Goal: Information Seeking & Learning: Learn about a topic

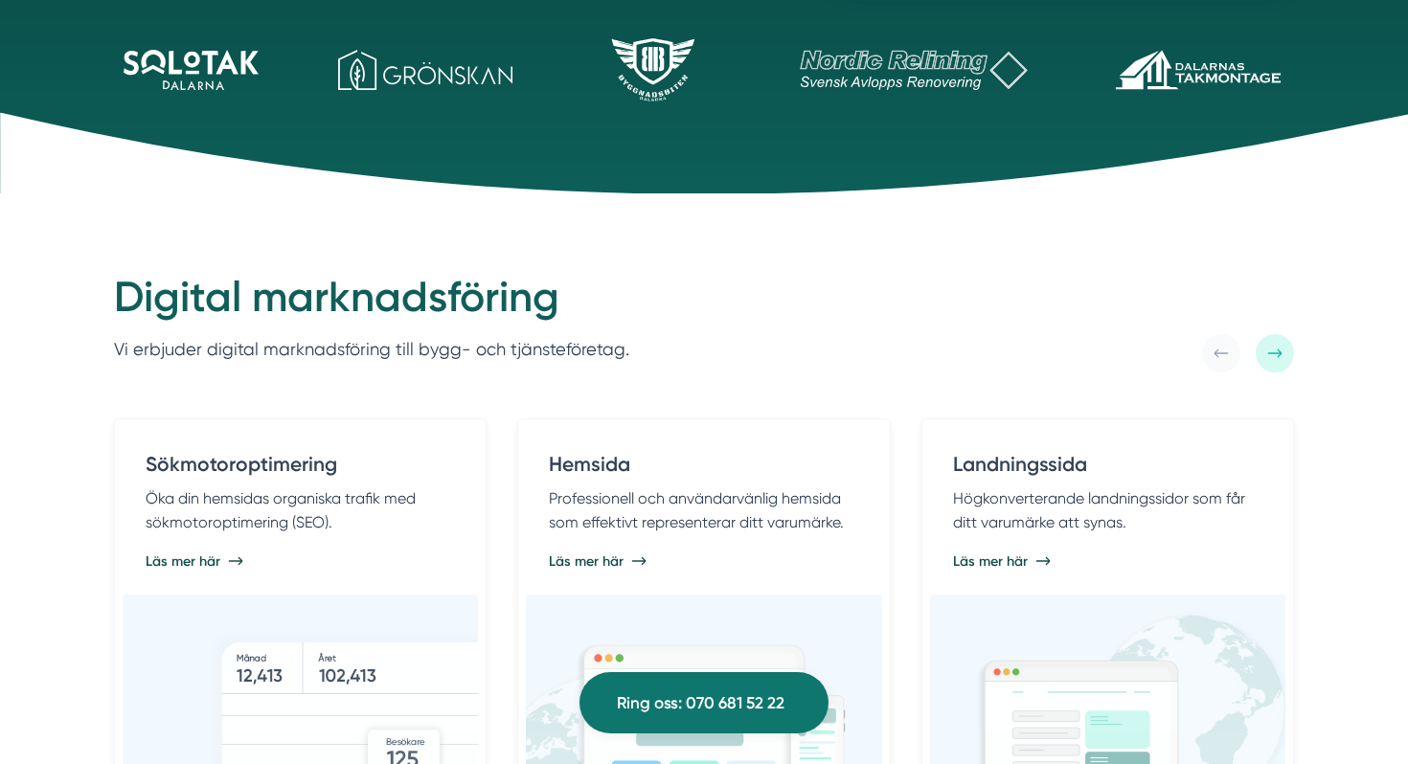
scroll to position [460, 0]
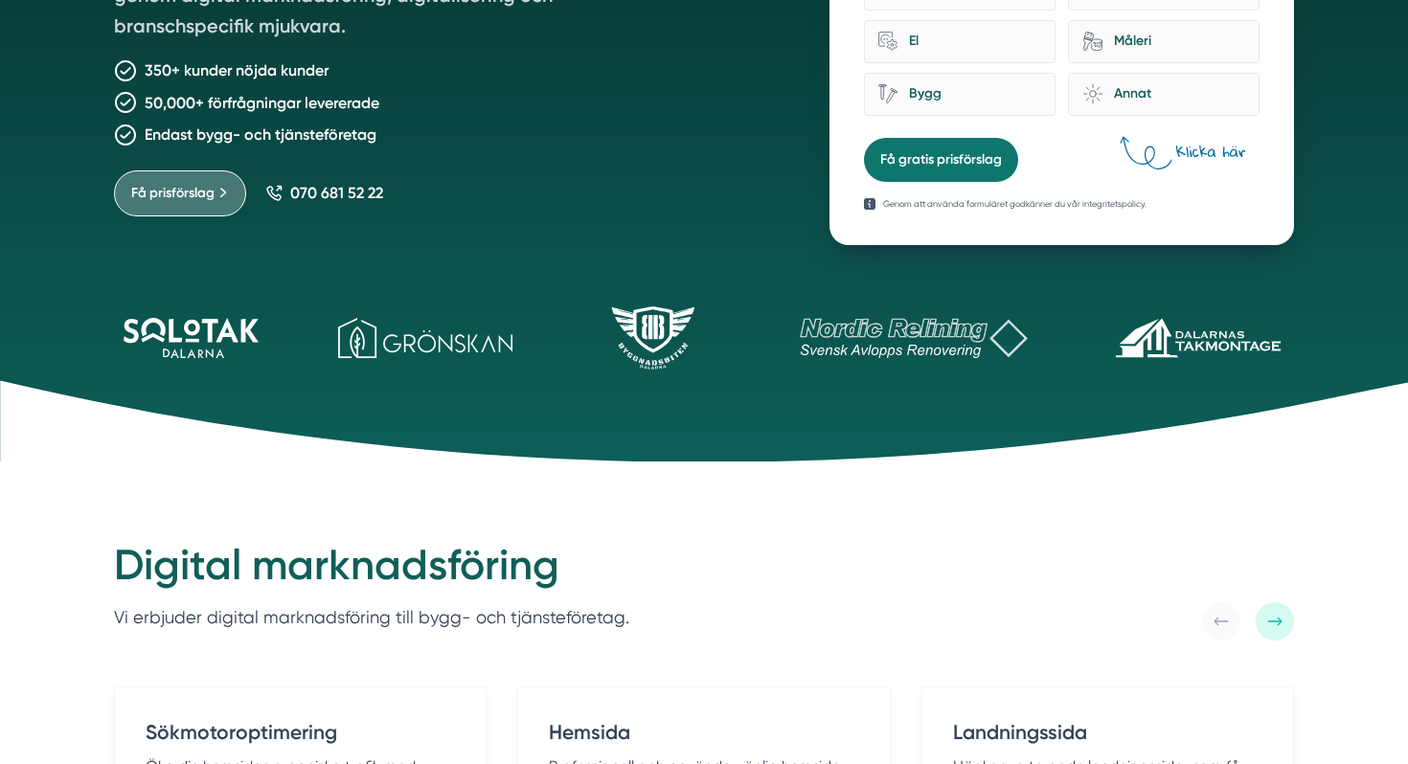
drag, startPoint x: 99, startPoint y: 283, endPoint x: 1291, endPoint y: 441, distance: 1202.5
click at [1302, 444] on div "Vi skapar tillväxt för bygg- och tjänsteföretag Smartproduktion är ett entrepre…" at bounding box center [704, 0] width 1408 height 921
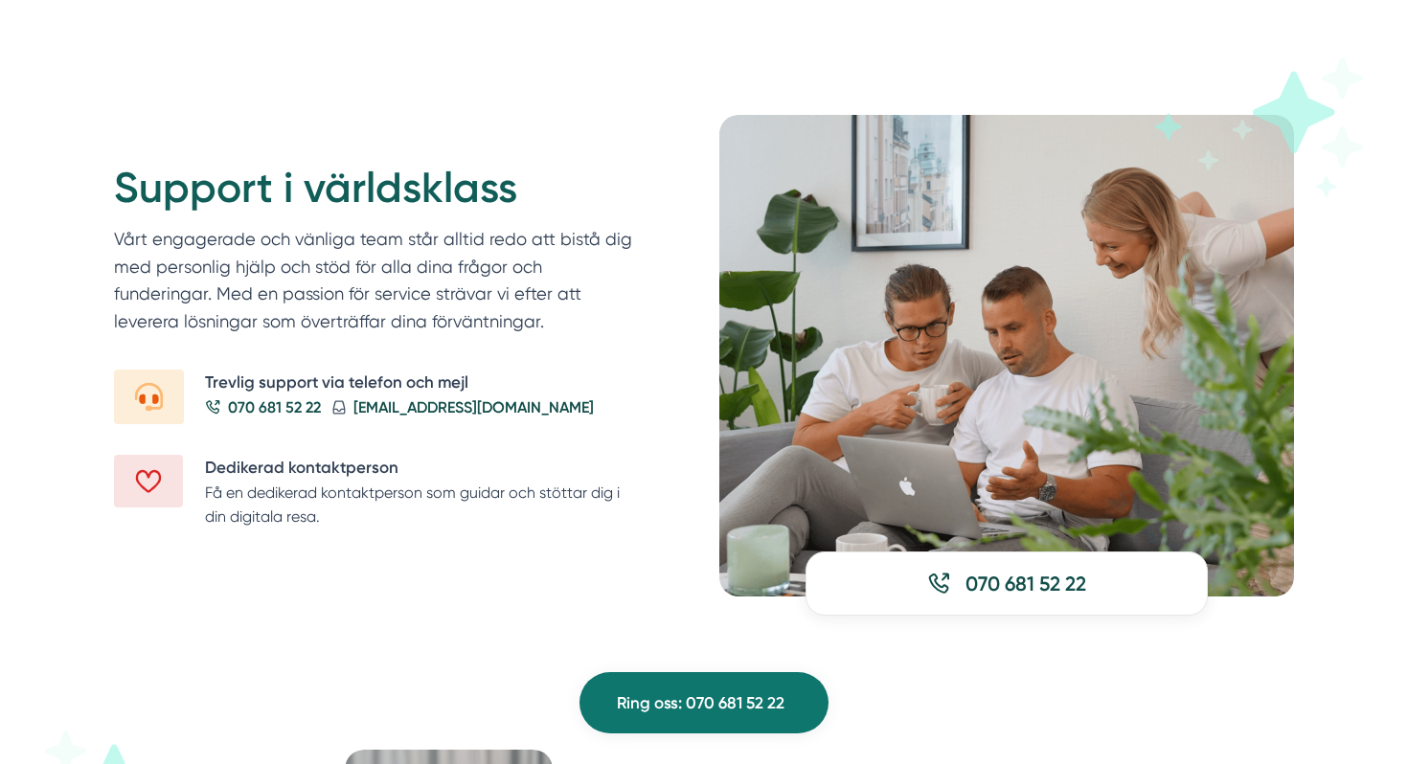
scroll to position [2254, 0]
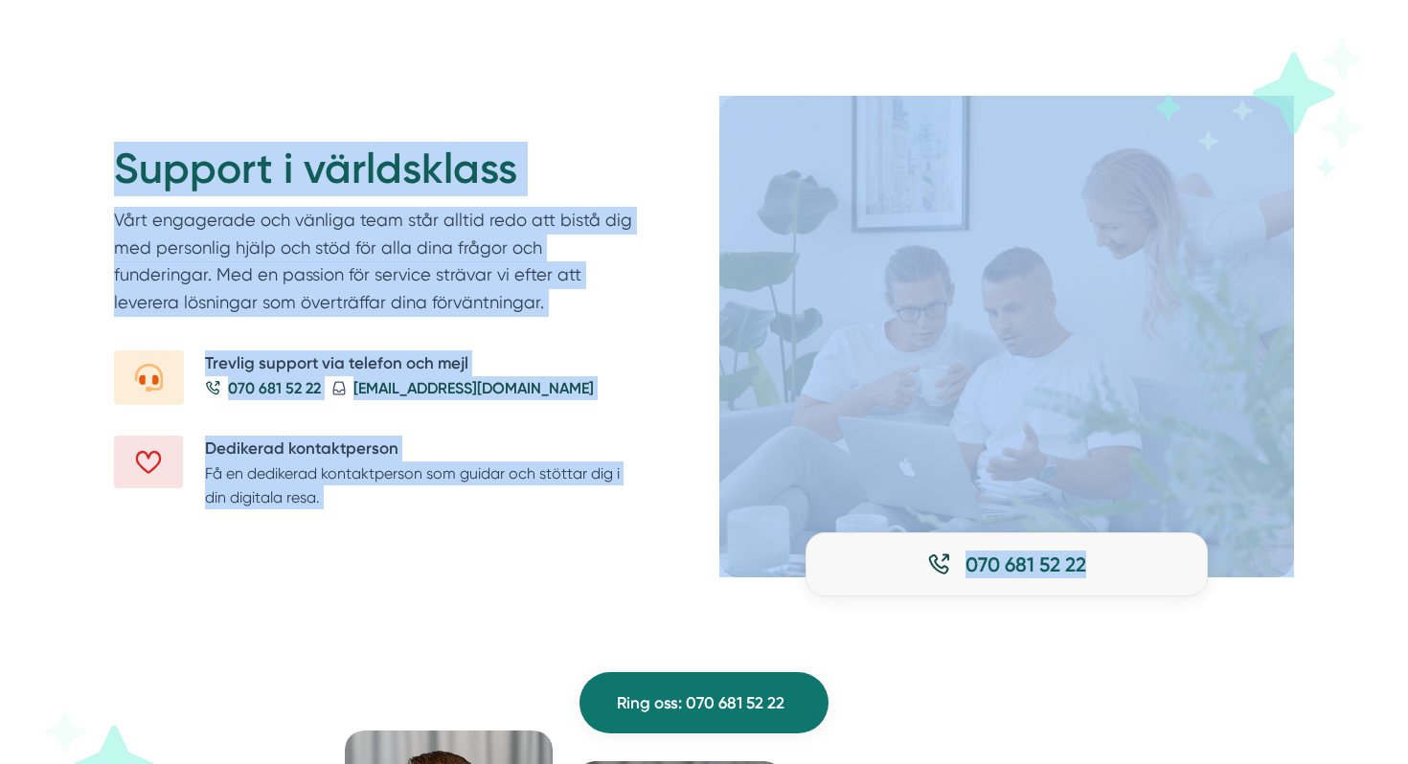
drag, startPoint x: 19, startPoint y: 87, endPoint x: 1073, endPoint y: 594, distance: 1168.9
click at [1073, 594] on div "Support i världsklass Vårt engagerade och vänliga team står alltid redo att bis…" at bounding box center [704, 336] width 1408 height 635
click at [1099, 648] on div "Support i världsklass Vårt engagerade och vänliga team står alltid redo att bis…" at bounding box center [704, 336] width 1408 height 635
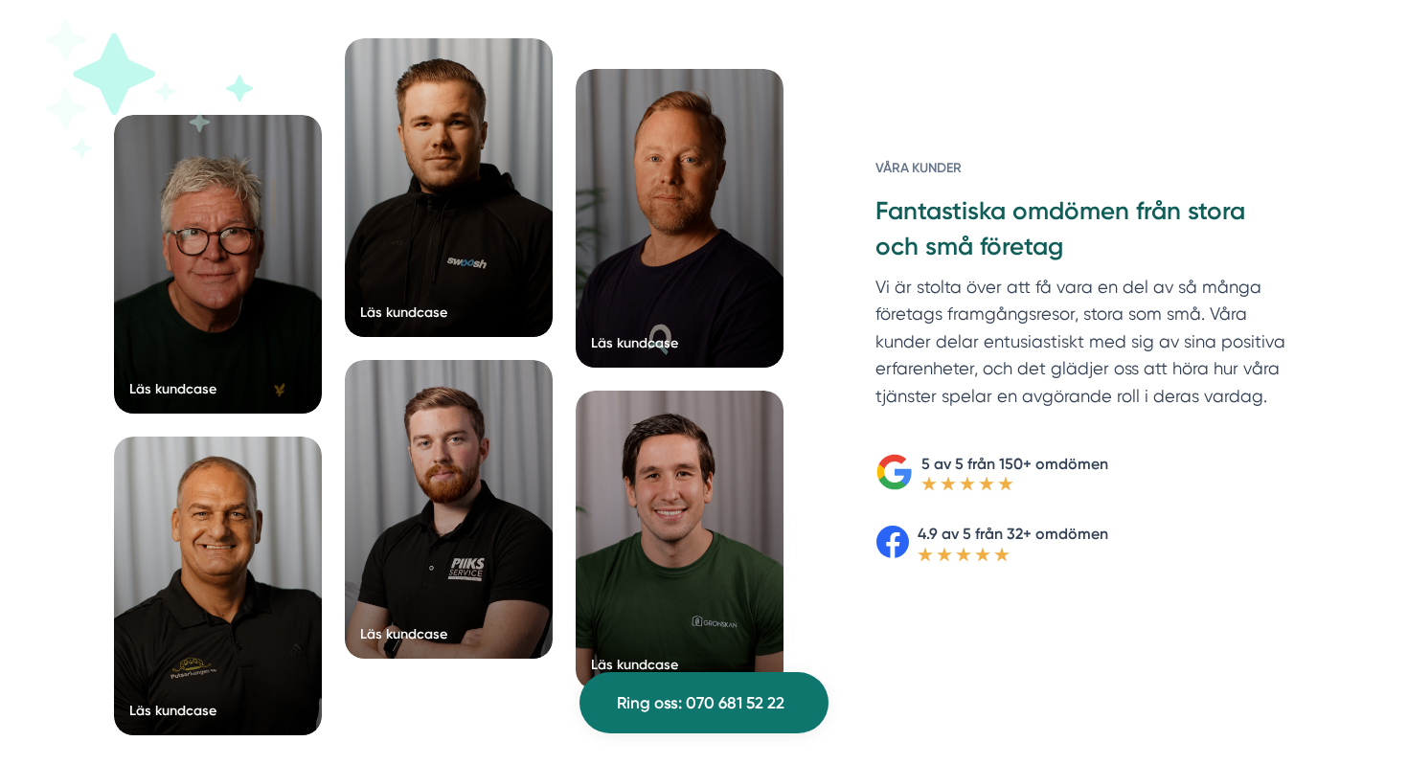
scroll to position [2949, 0]
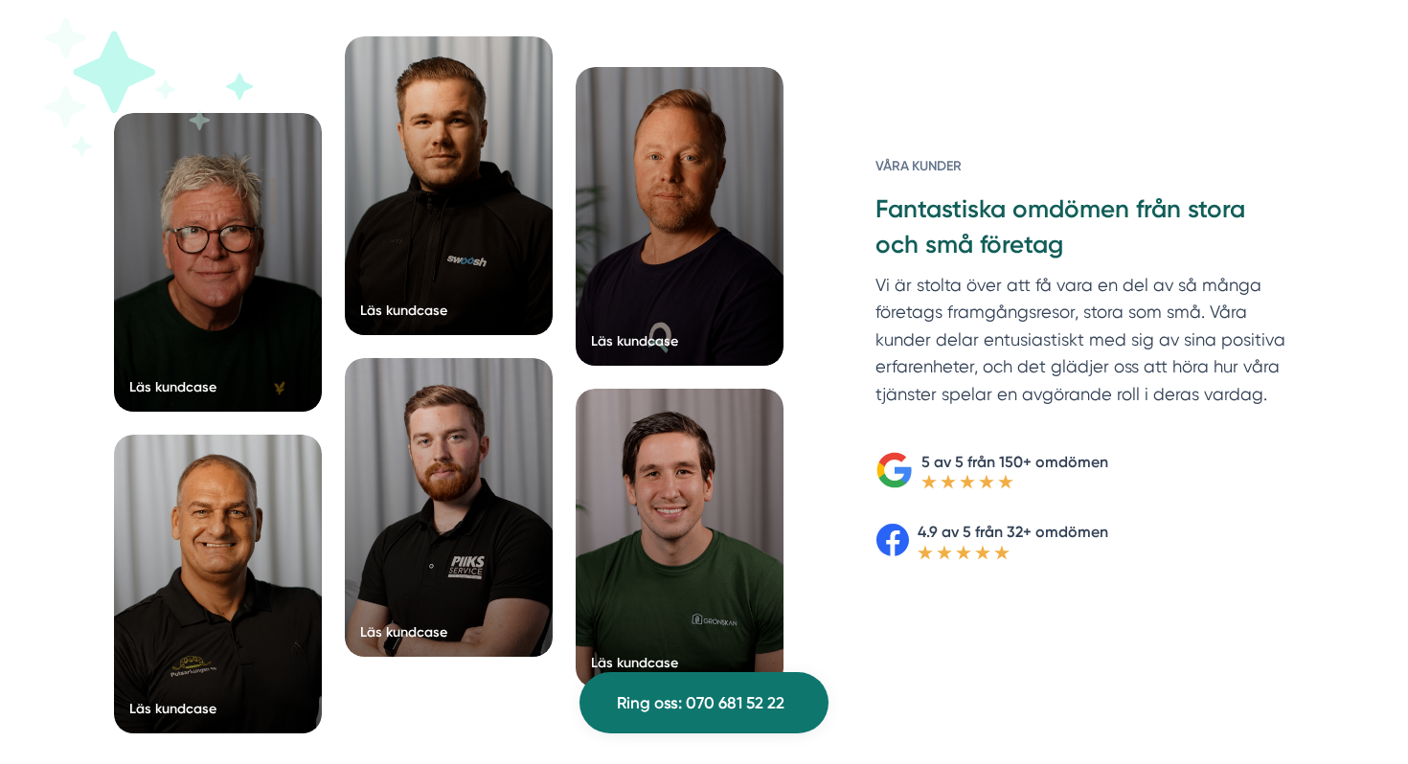
click at [1069, 531] on p "4.9 av 5 från 32+ omdömen" at bounding box center [1012, 532] width 191 height 24
click at [1085, 599] on div "Våra kunder Fantastiska omdömen från stora och små företag Vi är stolta över at…" at bounding box center [1061, 396] width 464 height 720
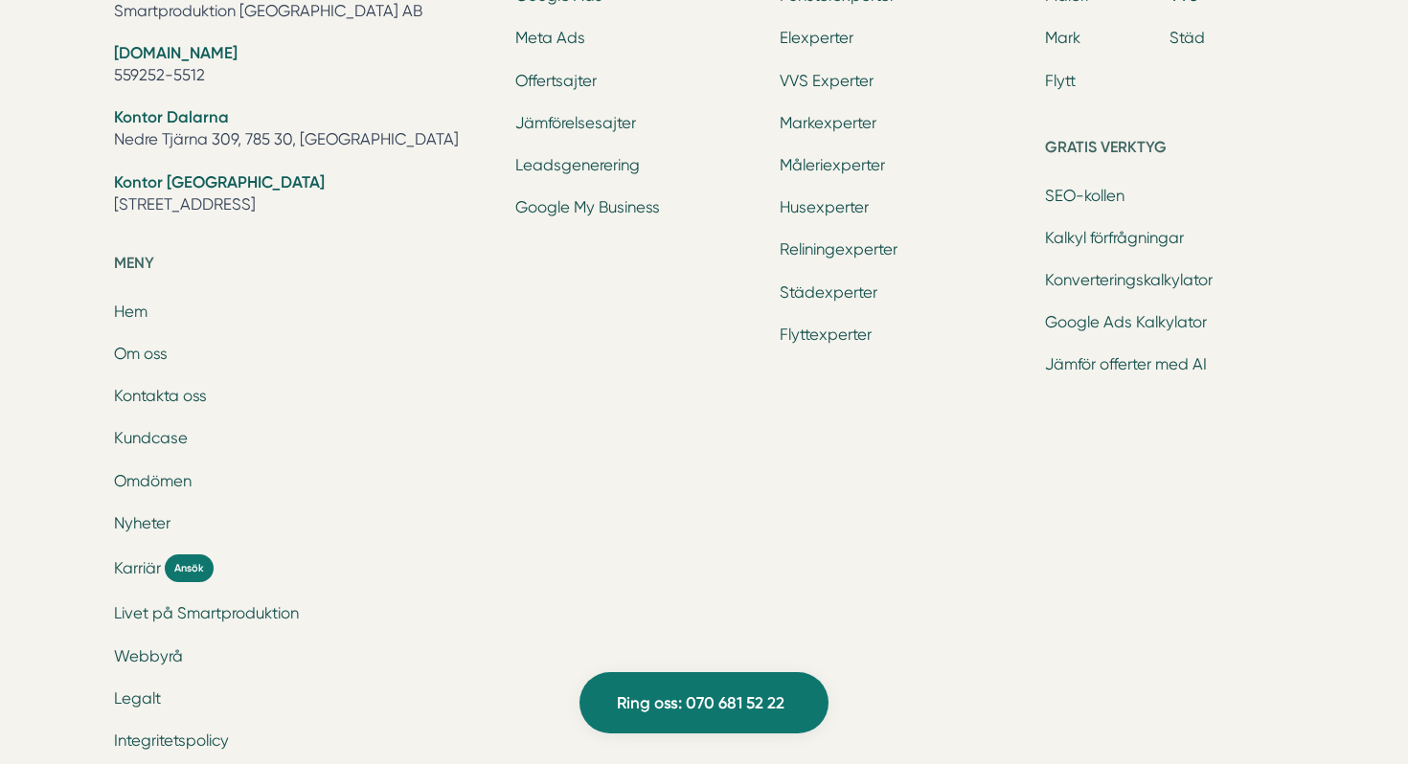
scroll to position [6438, 0]
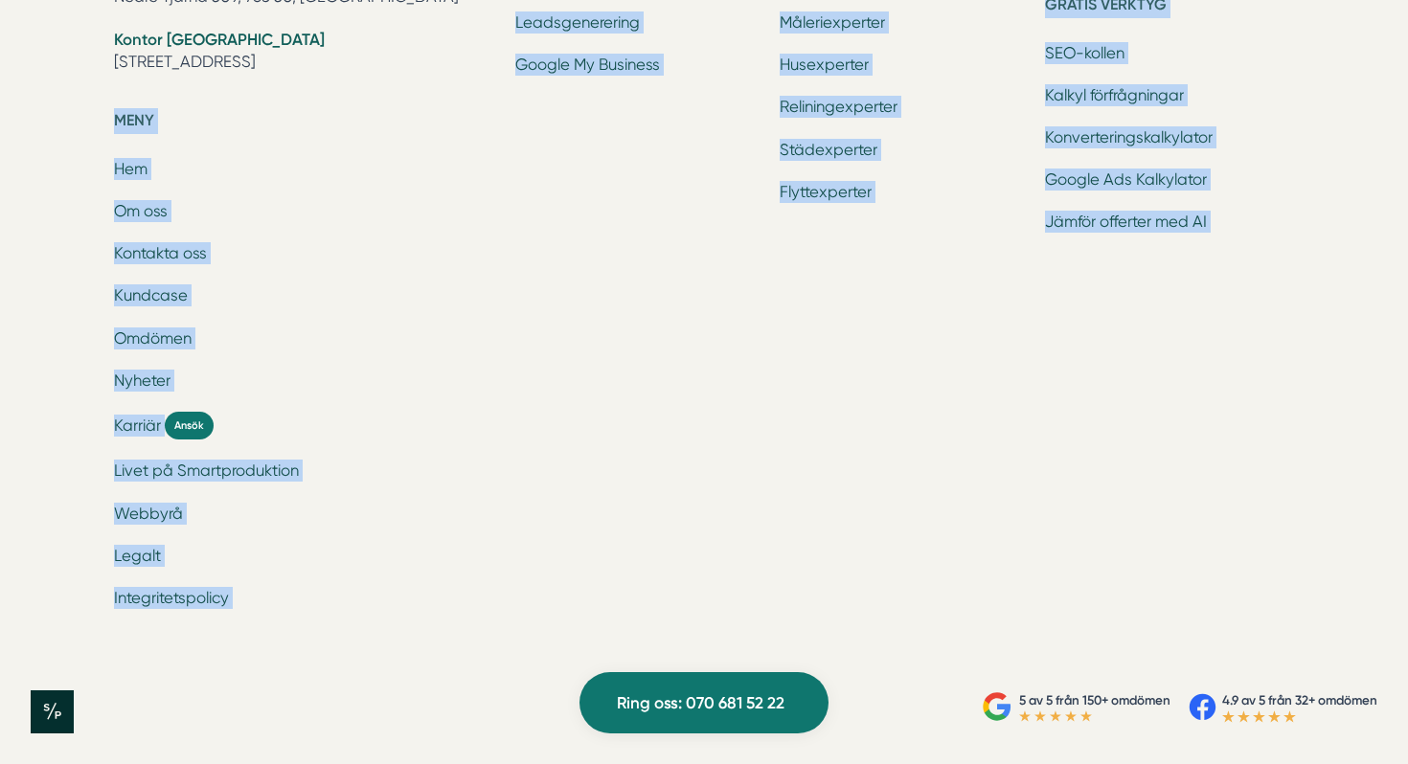
drag, startPoint x: 90, startPoint y: 112, endPoint x: 462, endPoint y: 762, distance: 748.9
click at [463, 763] on div "Ring oss 070 681 52 22 Smartproduktion är ett entreprenörsdrivet tillväxtbolag …" at bounding box center [704, 35] width 1408 height 1459
click at [451, 663] on div "5 av 5 från 150+ omdömen 4.9 av 5 från 32+ omdömen" at bounding box center [704, 712] width 1408 height 104
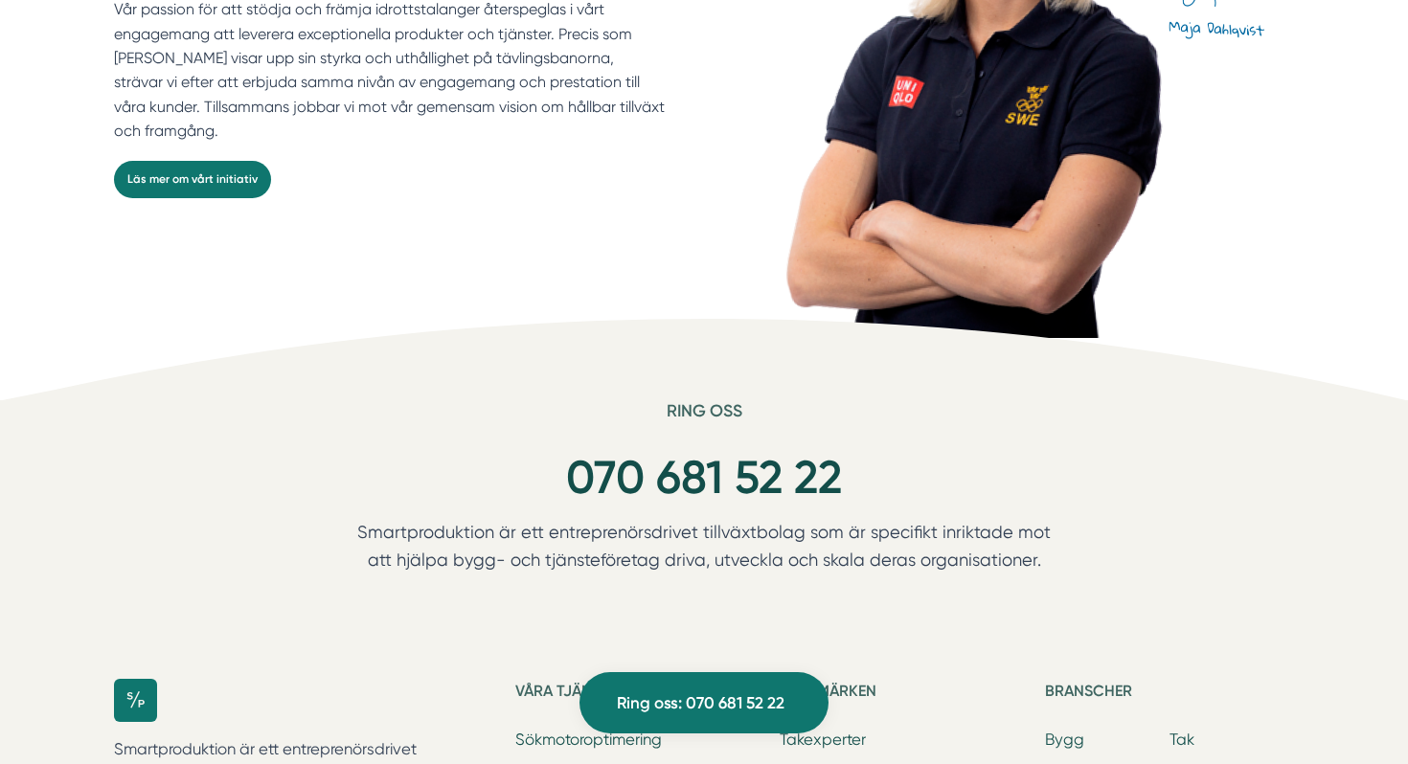
scroll to position [5418, 0]
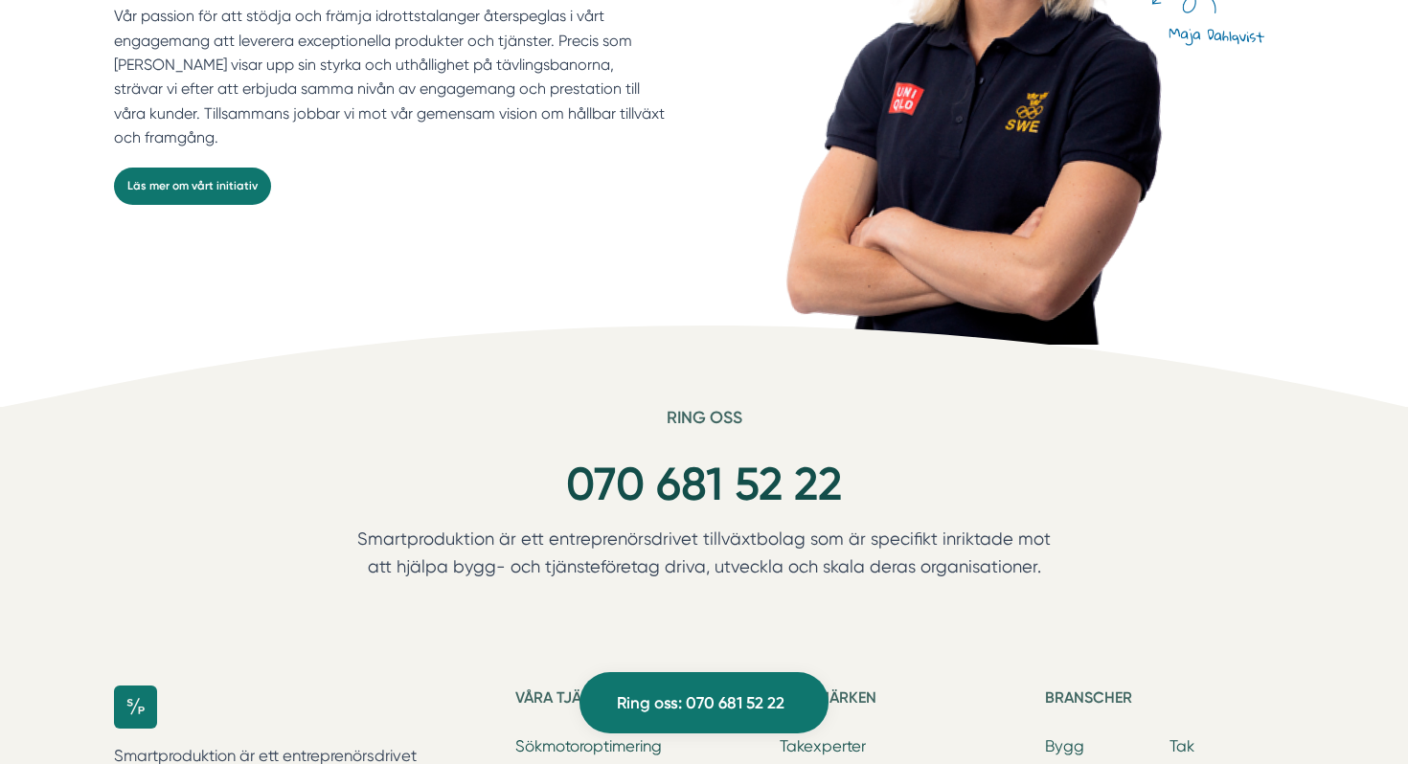
drag, startPoint x: 596, startPoint y: 394, endPoint x: 1079, endPoint y: 619, distance: 533.4
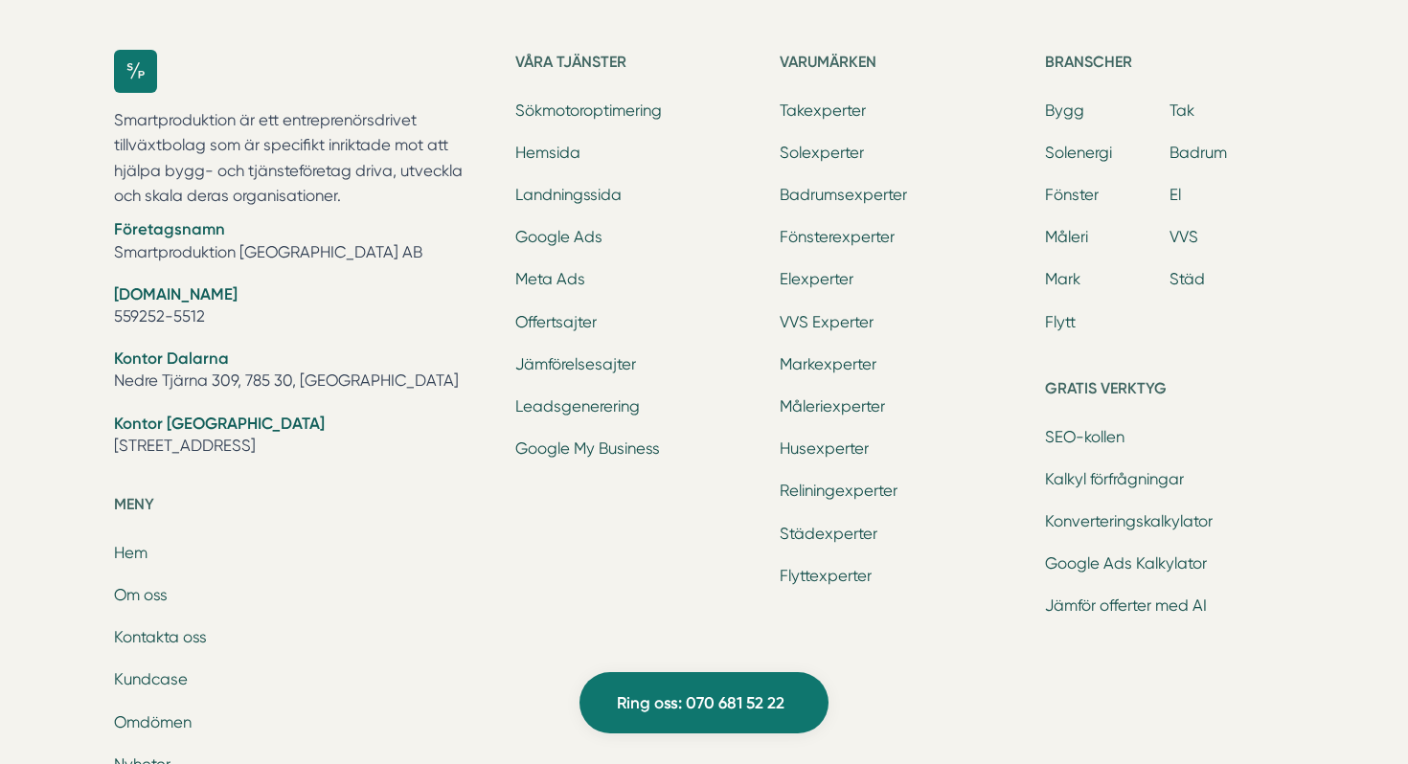
scroll to position [6050, 0]
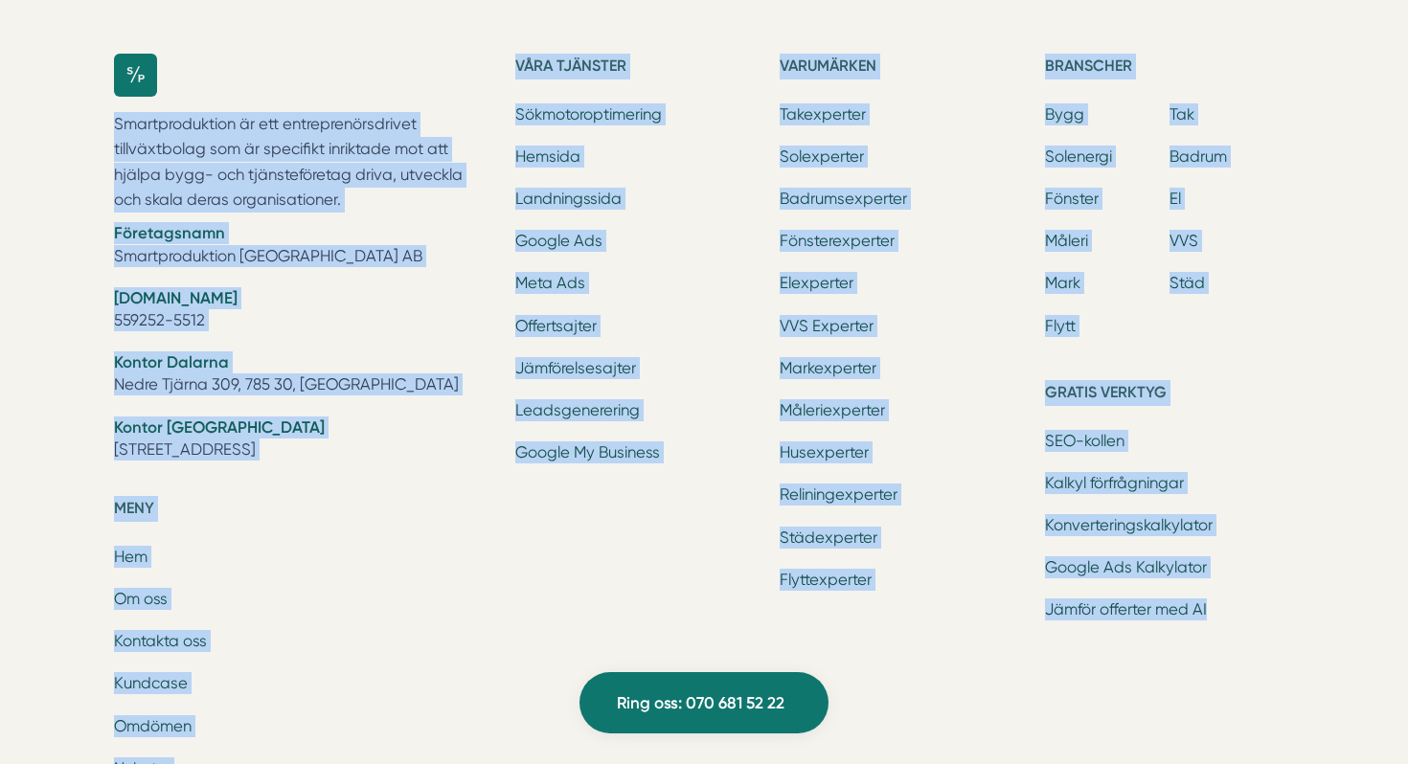
drag, startPoint x: 1295, startPoint y: 630, endPoint x: 136, endPoint y: 40, distance: 1300.2
click at [136, 40] on div "Smartproduktion är ett entreprenörsdrivet tillväxtbolag som är specifikt inrikt…" at bounding box center [704, 536] width 1226 height 1026
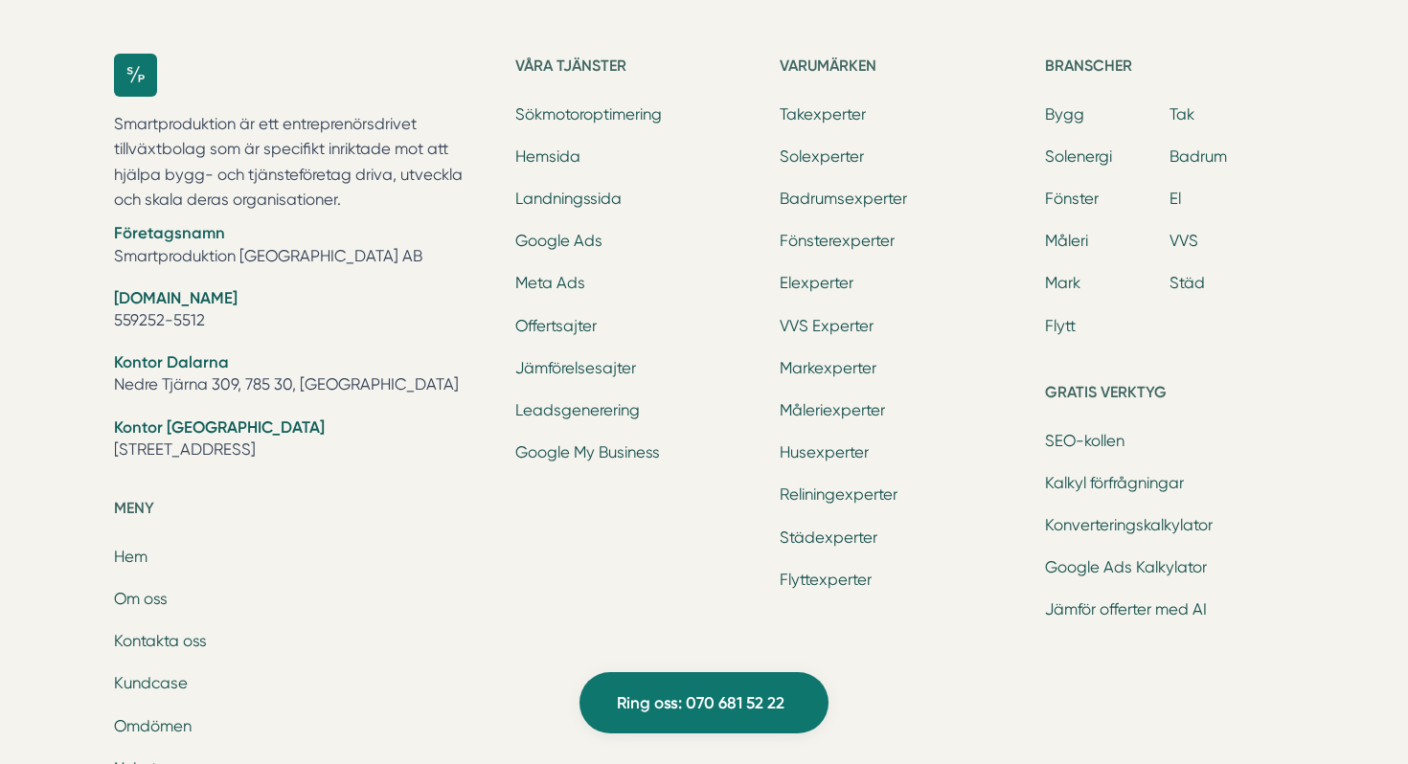
click at [105, 20] on div "Ring oss 070 681 52 22 Smartproduktion är ett entreprenörsdrivet tillväxtbolag …" at bounding box center [704, 412] width 1408 height 1274
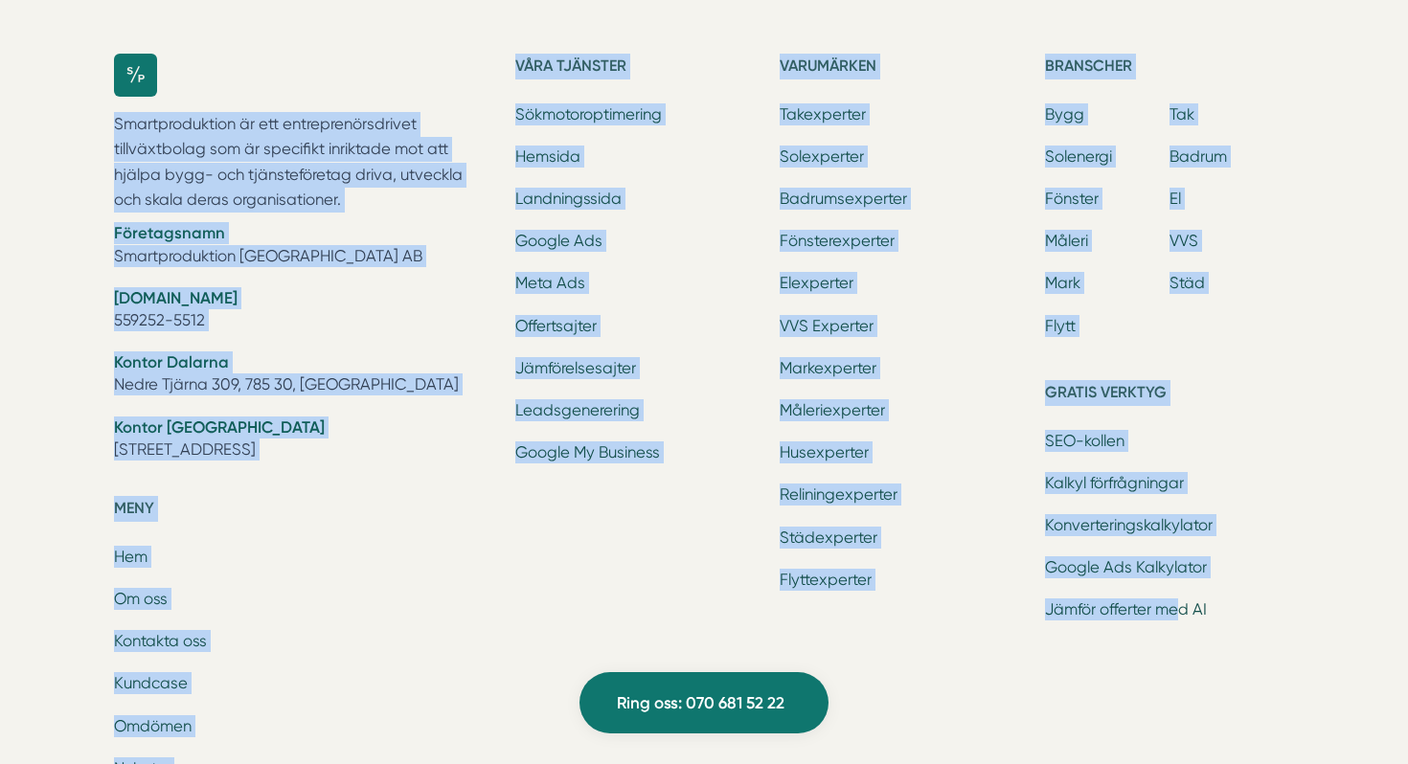
drag, startPoint x: 105, startPoint y: 20, endPoint x: 1203, endPoint y: 633, distance: 1257.0
click at [1203, 633] on div "Ring oss 070 681 52 22 Smartproduktion är ett entreprenörsdrivet tillväxtbolag …" at bounding box center [704, 412] width 1408 height 1274
click at [1203, 633] on div "Branscher Bygg Tak Solenergi Badrum Fönster El Måleri VVS Mark Städ Flytt Grati…" at bounding box center [1169, 536] width 249 height 964
drag, startPoint x: 1224, startPoint y: 636, endPoint x: 202, endPoint y: 64, distance: 1170.9
click at [201, 64] on div "Smartproduktion är ett entreprenörsdrivet tillväxtbolag som är specifikt inrikt…" at bounding box center [704, 536] width 1180 height 964
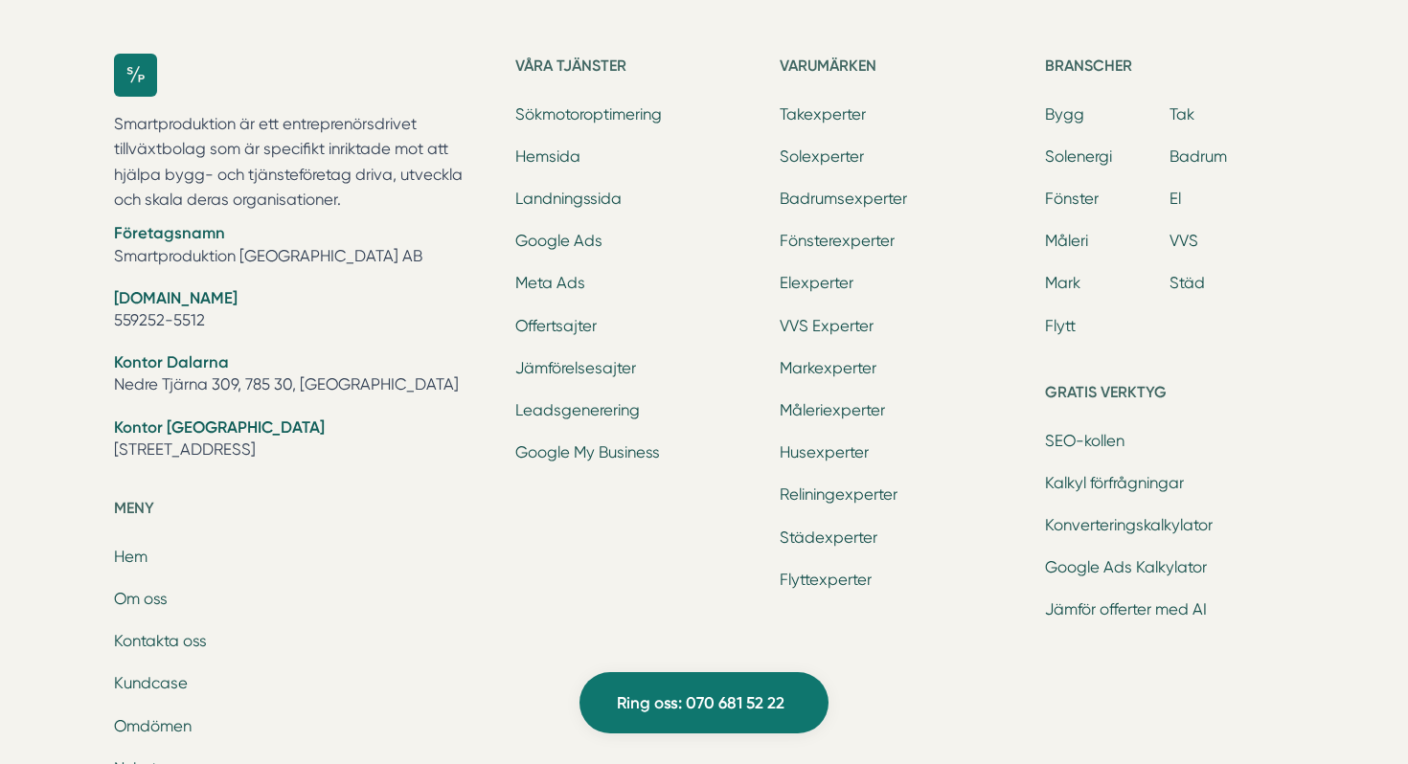
click at [108, 8] on div "Ring oss 070 681 52 22 Smartproduktion är ett entreprenörsdrivet tillväxtbolag …" at bounding box center [704, 412] width 1408 height 1274
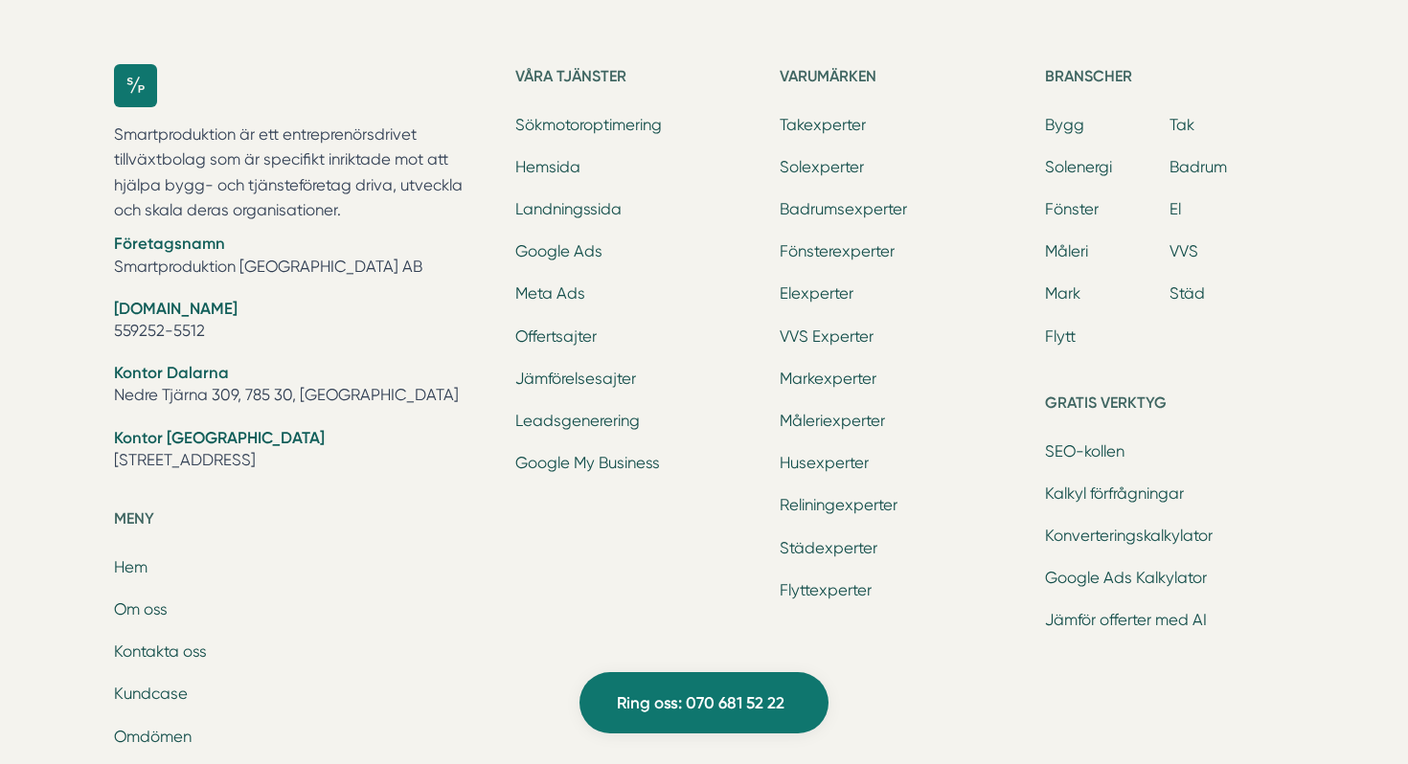
scroll to position [6034, 0]
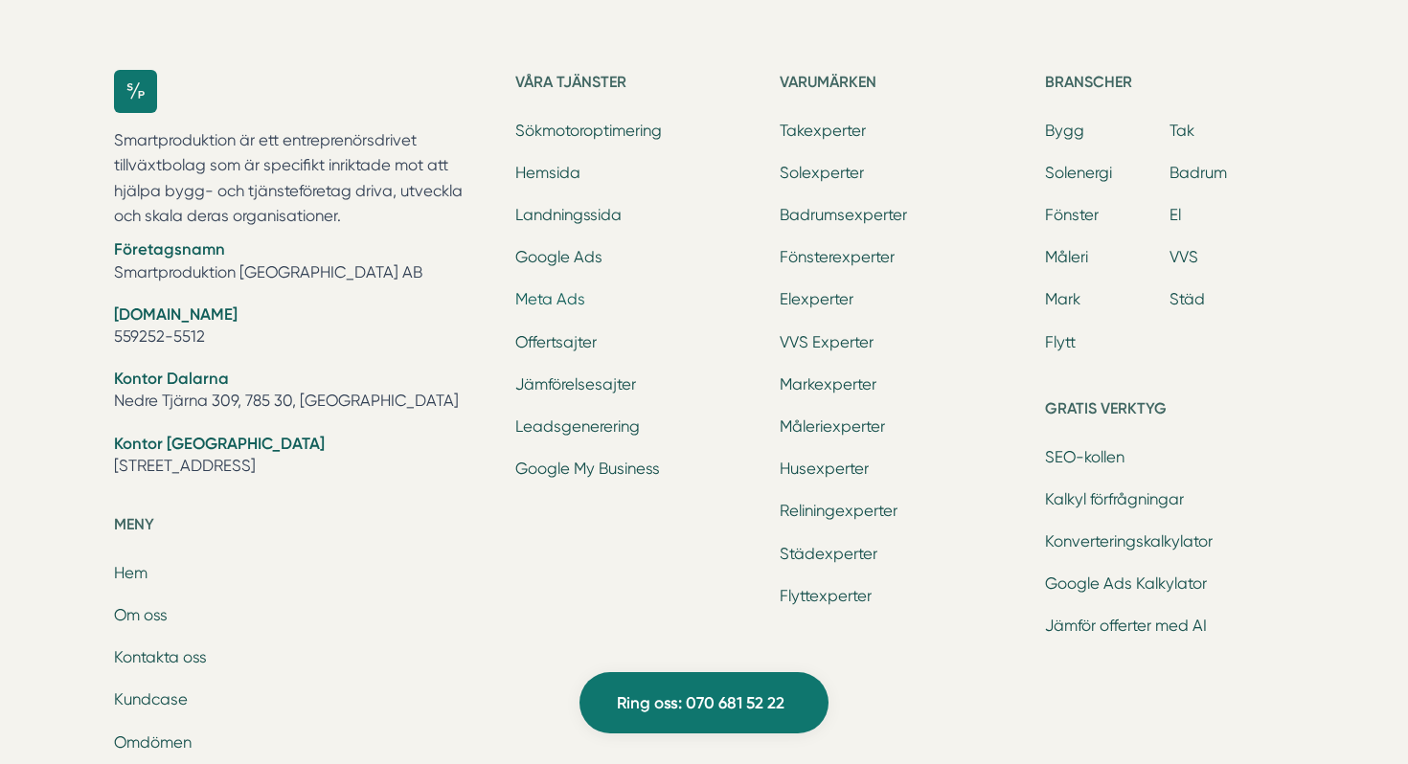
click at [547, 300] on link "Meta Ads" at bounding box center [550, 299] width 70 height 18
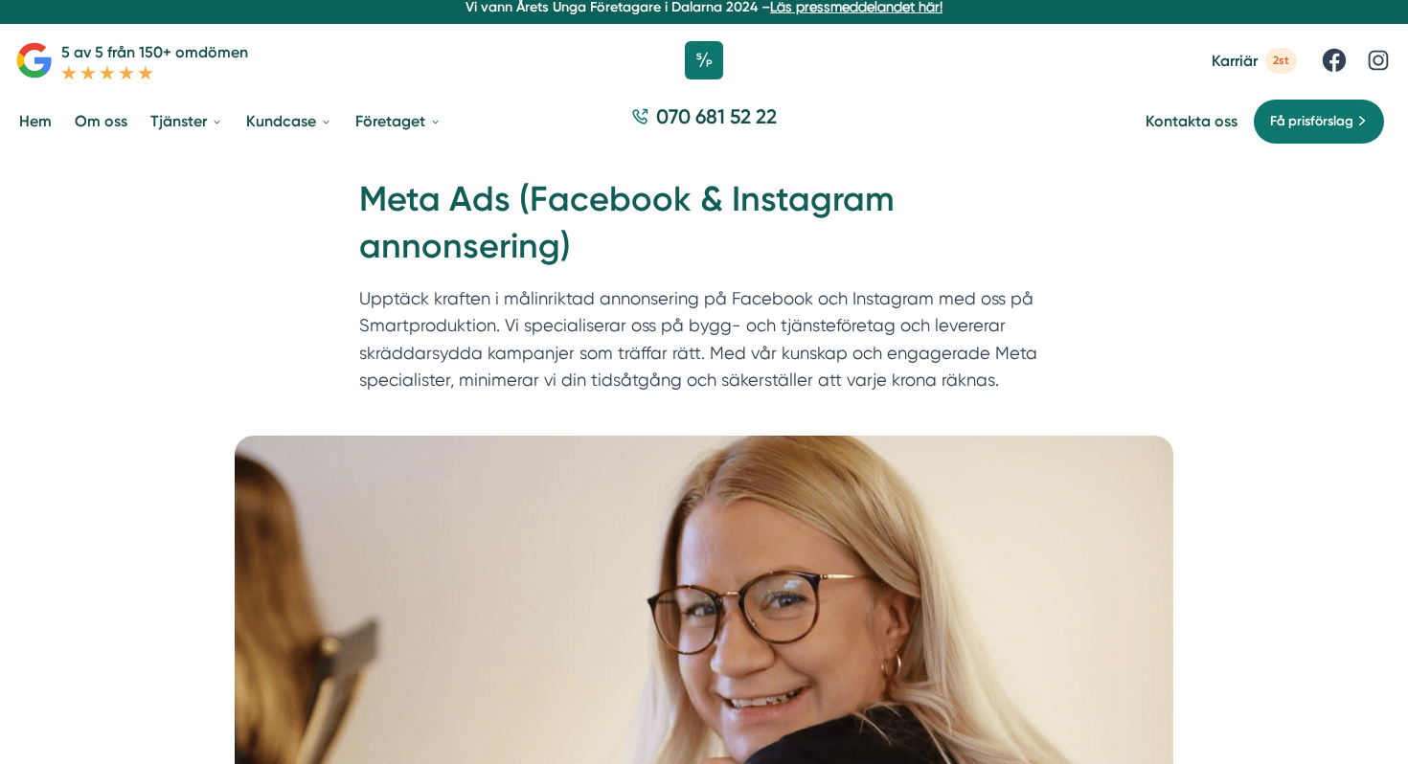
scroll to position [9, 0]
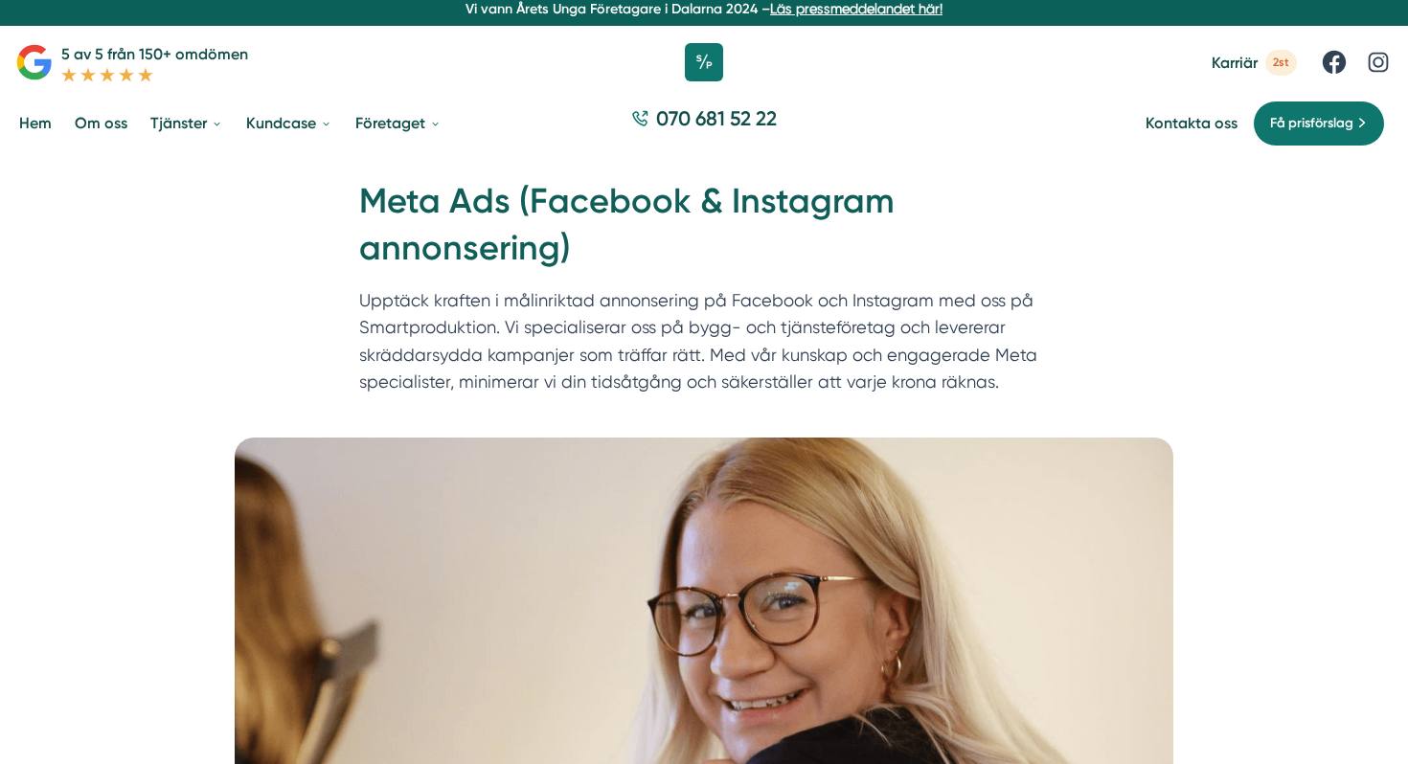
click at [492, 200] on h1 "Meta Ads (Facebook & Instagram annonsering)" at bounding box center [703, 232] width 689 height 108
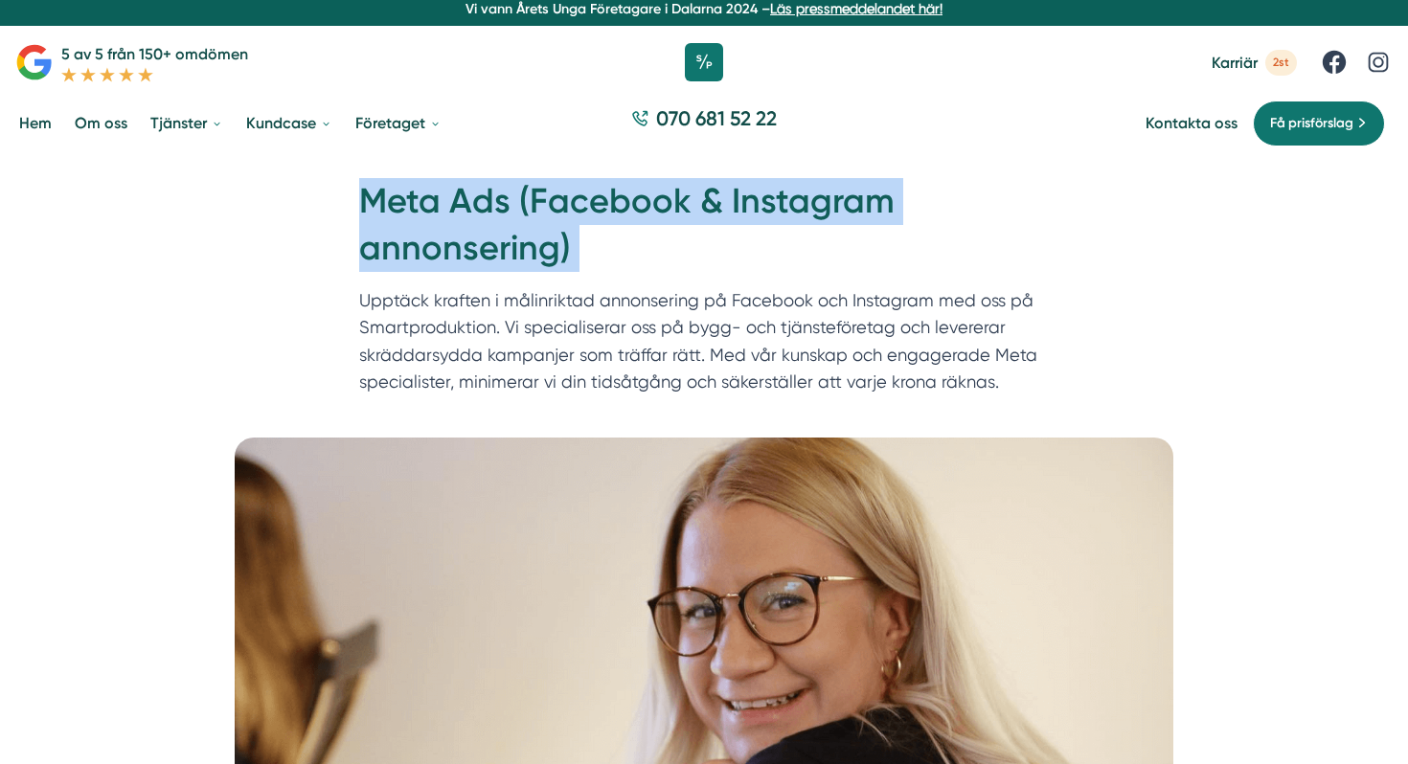
click at [492, 200] on h1 "Meta Ads (Facebook & Instagram annonsering)" at bounding box center [703, 232] width 689 height 108
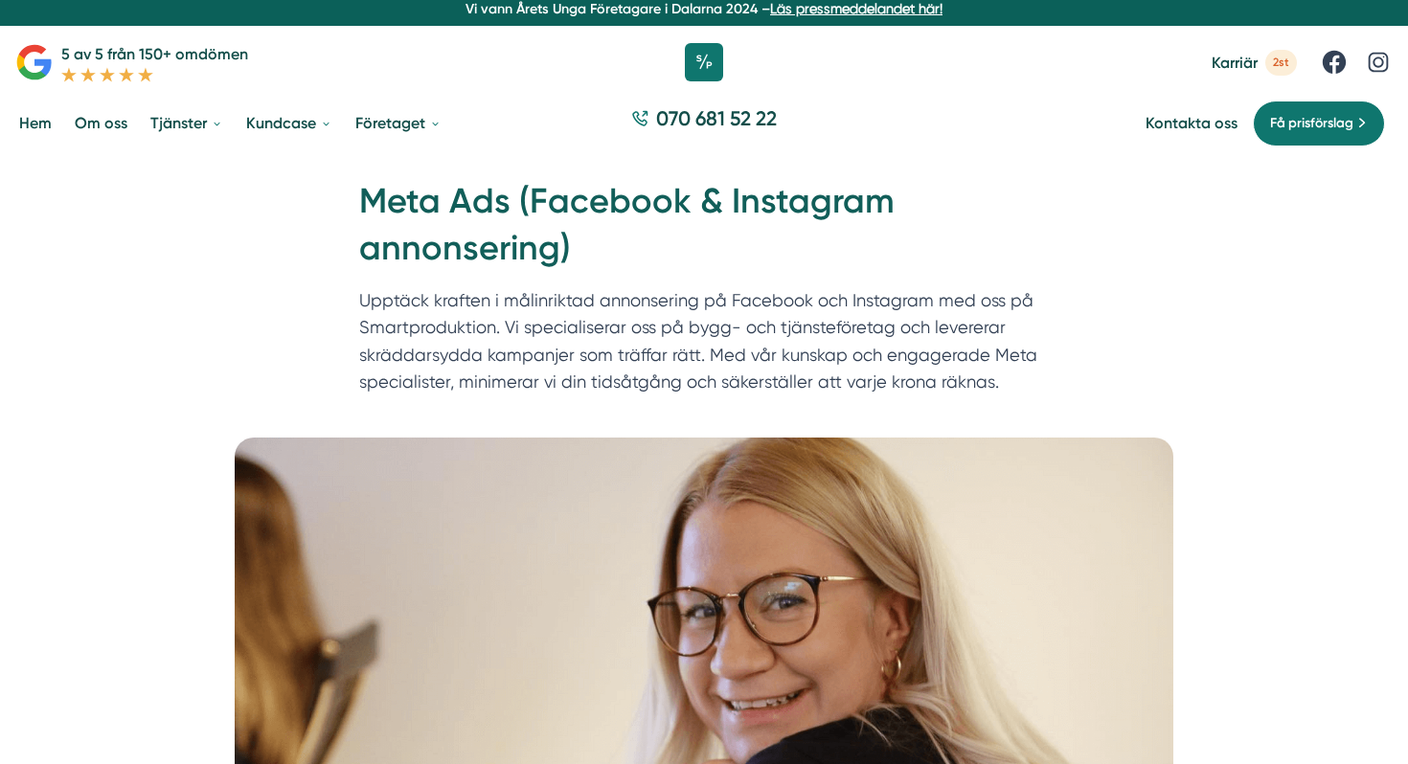
click at [503, 222] on h1 "Meta Ads (Facebook & Instagram annonsering)" at bounding box center [703, 232] width 689 height 108
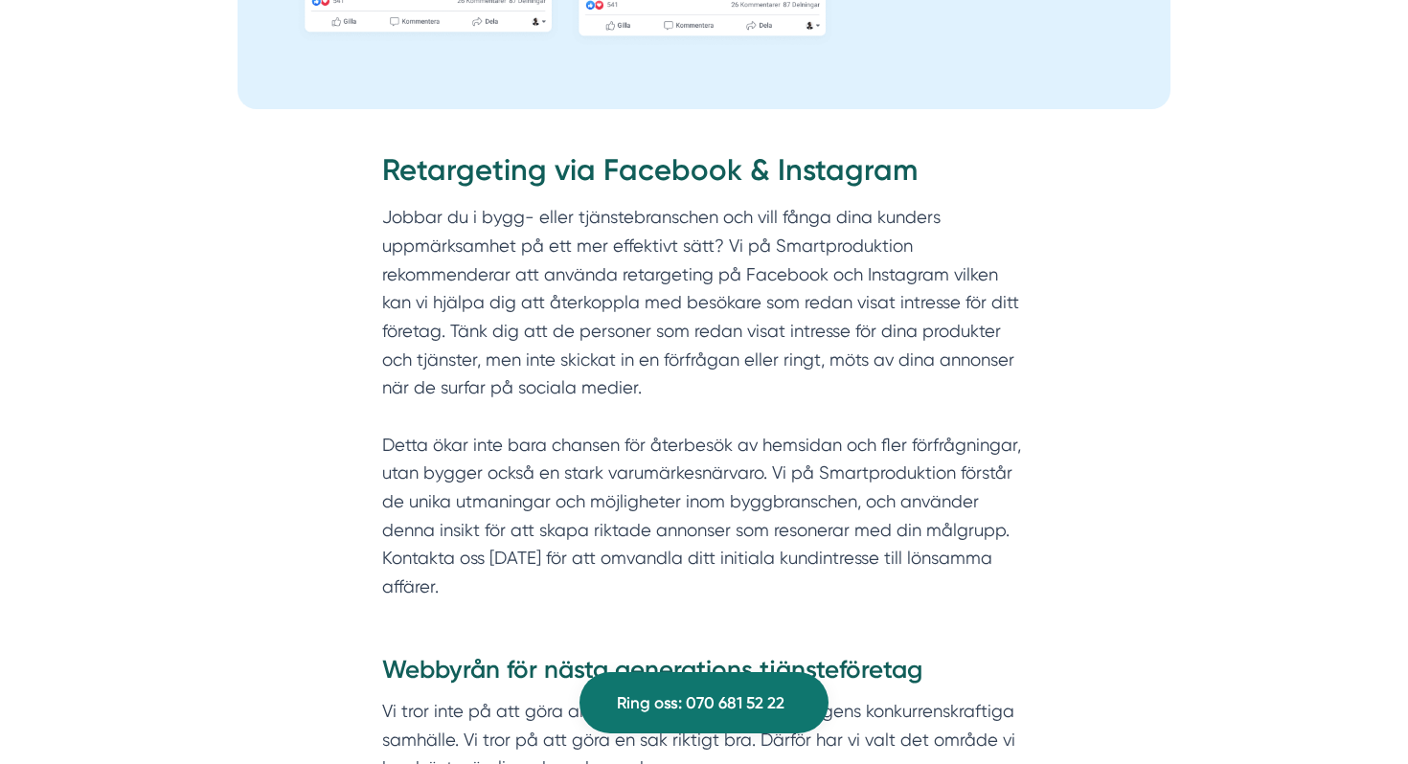
scroll to position [2102, 0]
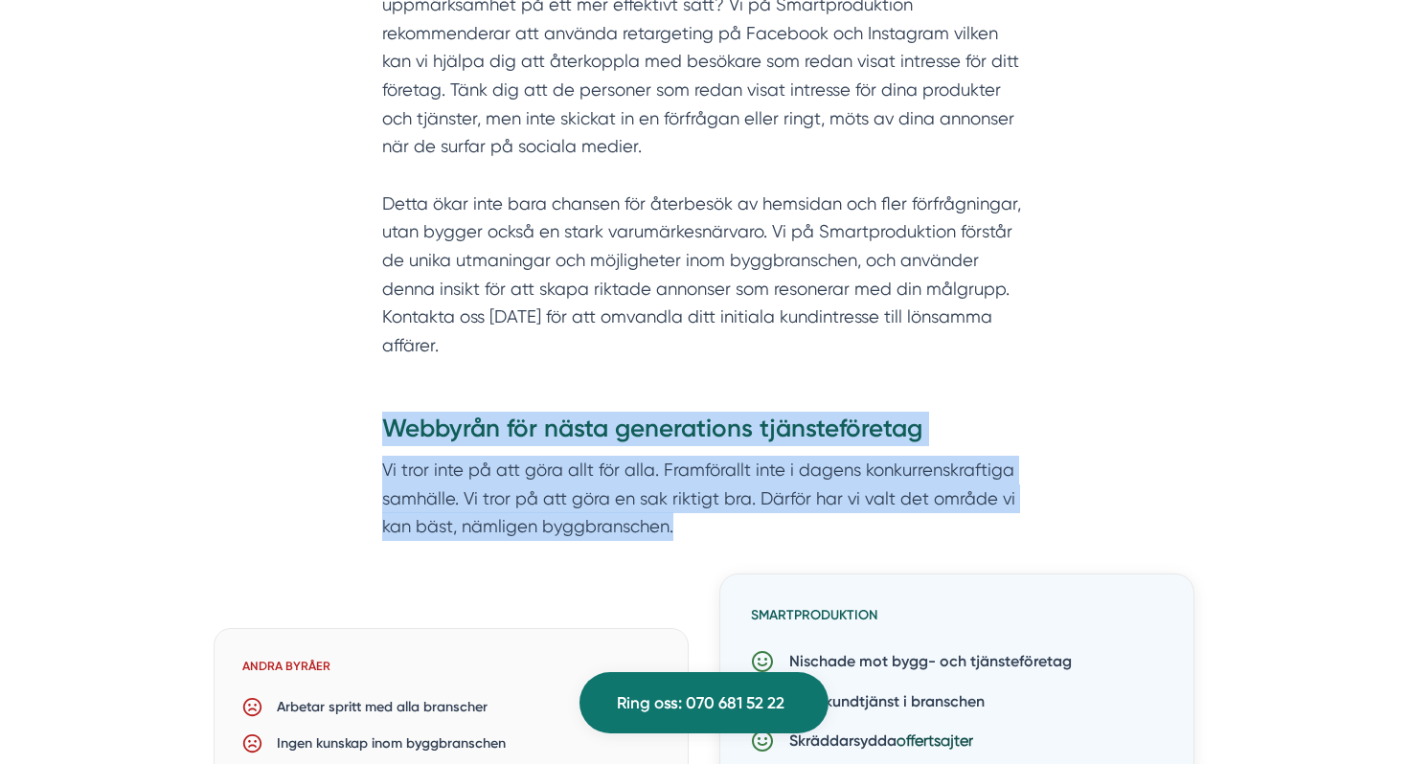
drag, startPoint x: 367, startPoint y: 406, endPoint x: 702, endPoint y: 521, distance: 354.3
click at [703, 523] on div "Webbyrån för nästa generations tjänsteföretag Vi tror inte på att göra allt för…" at bounding box center [704, 693] width 1180 height 586
click at [702, 521] on p "Vi tror inte på att göra allt för alla. Framförallt inte i dagens konkurrenskra…" at bounding box center [704, 498] width 644 height 85
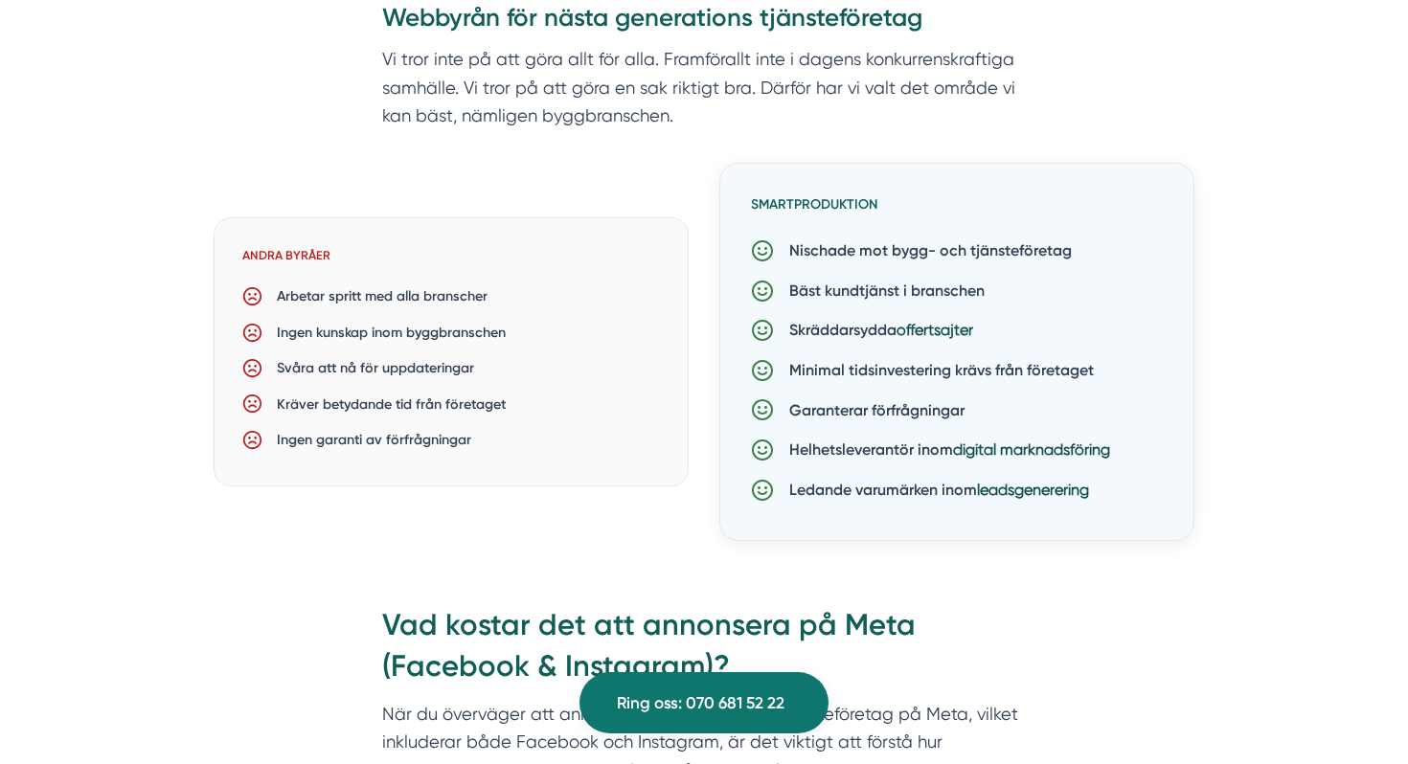
scroll to position [2495, 0]
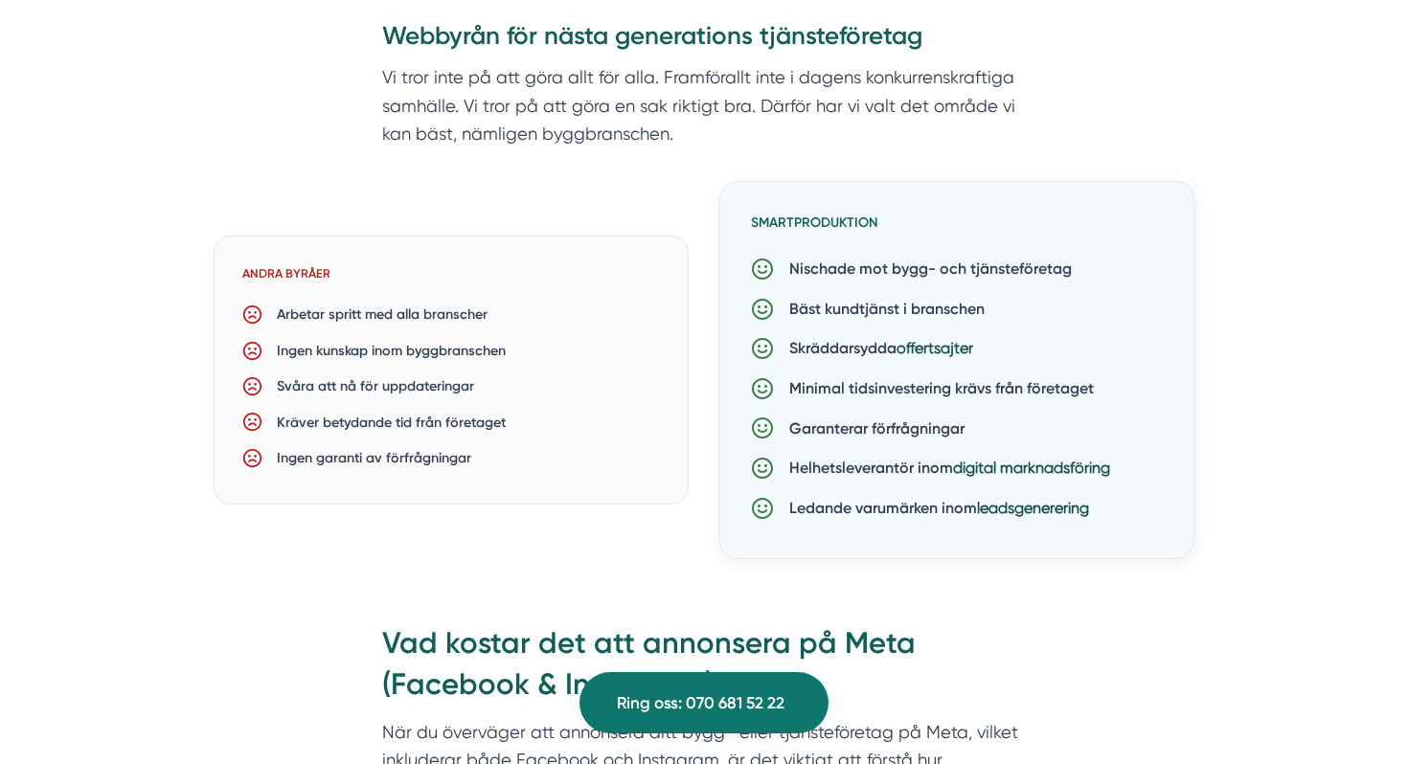
drag, startPoint x: 184, startPoint y: 161, endPoint x: 1038, endPoint y: 598, distance: 959.4
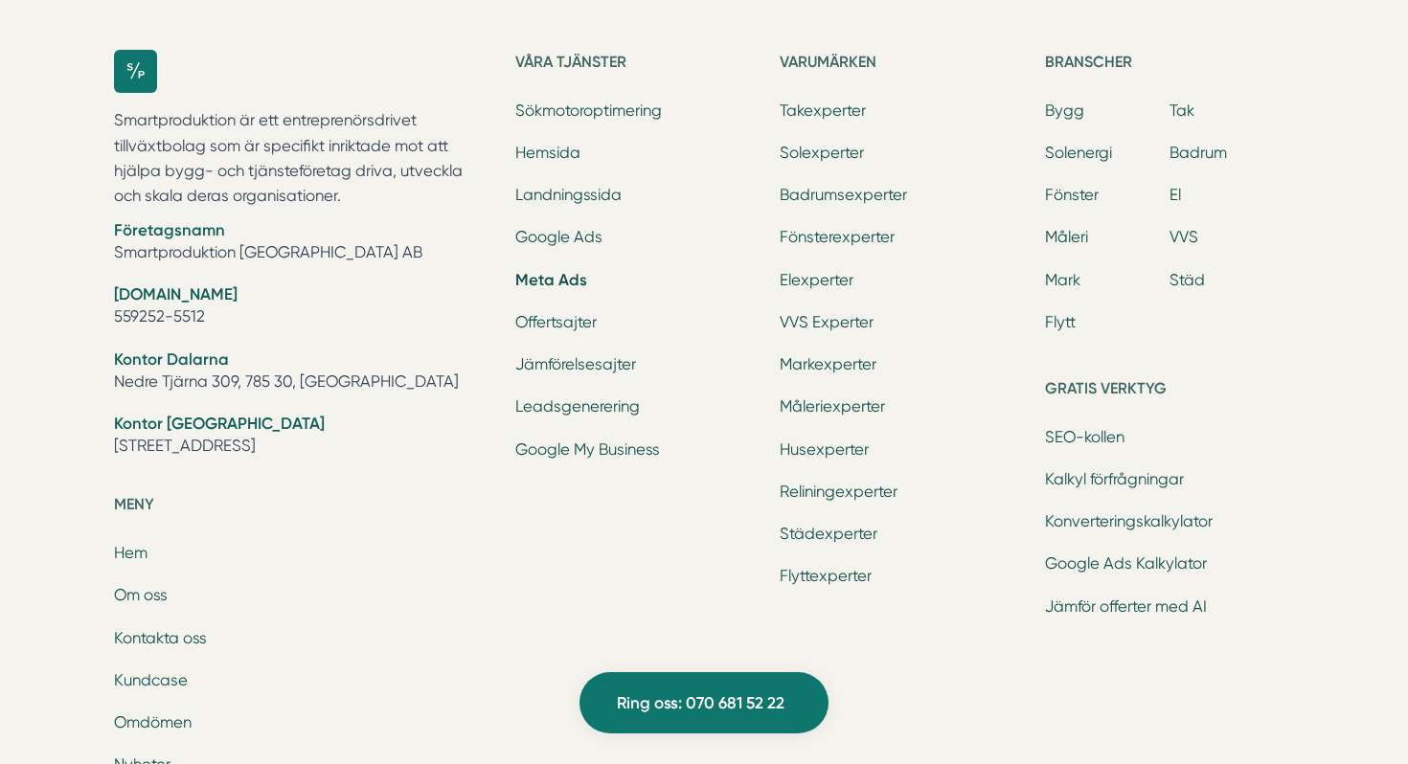
scroll to position [6091, 0]
click at [596, 240] on link "Google Ads" at bounding box center [558, 239] width 87 height 18
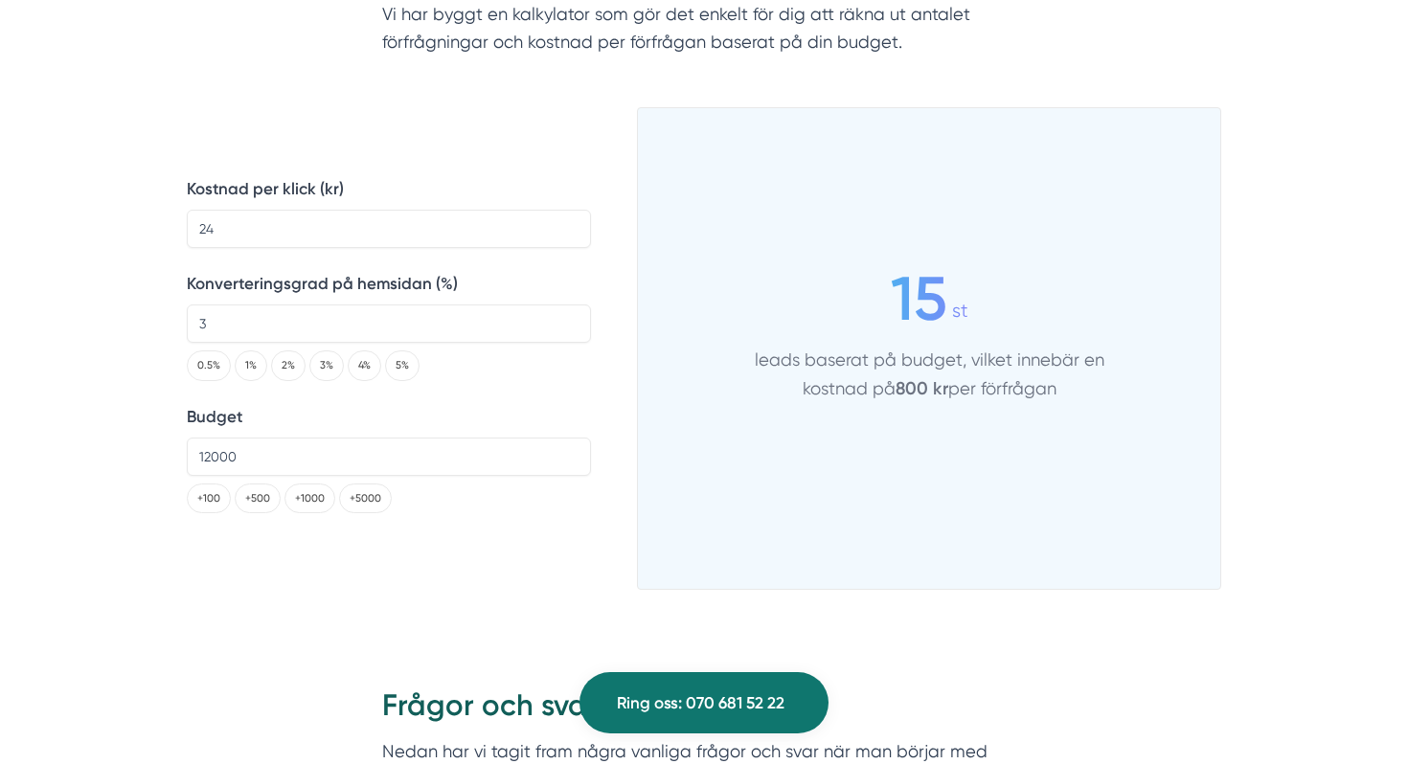
scroll to position [2465, 0]
click at [441, 237] on input "24" at bounding box center [389, 226] width 404 height 38
click at [278, 313] on input "3" at bounding box center [389, 321] width 404 height 38
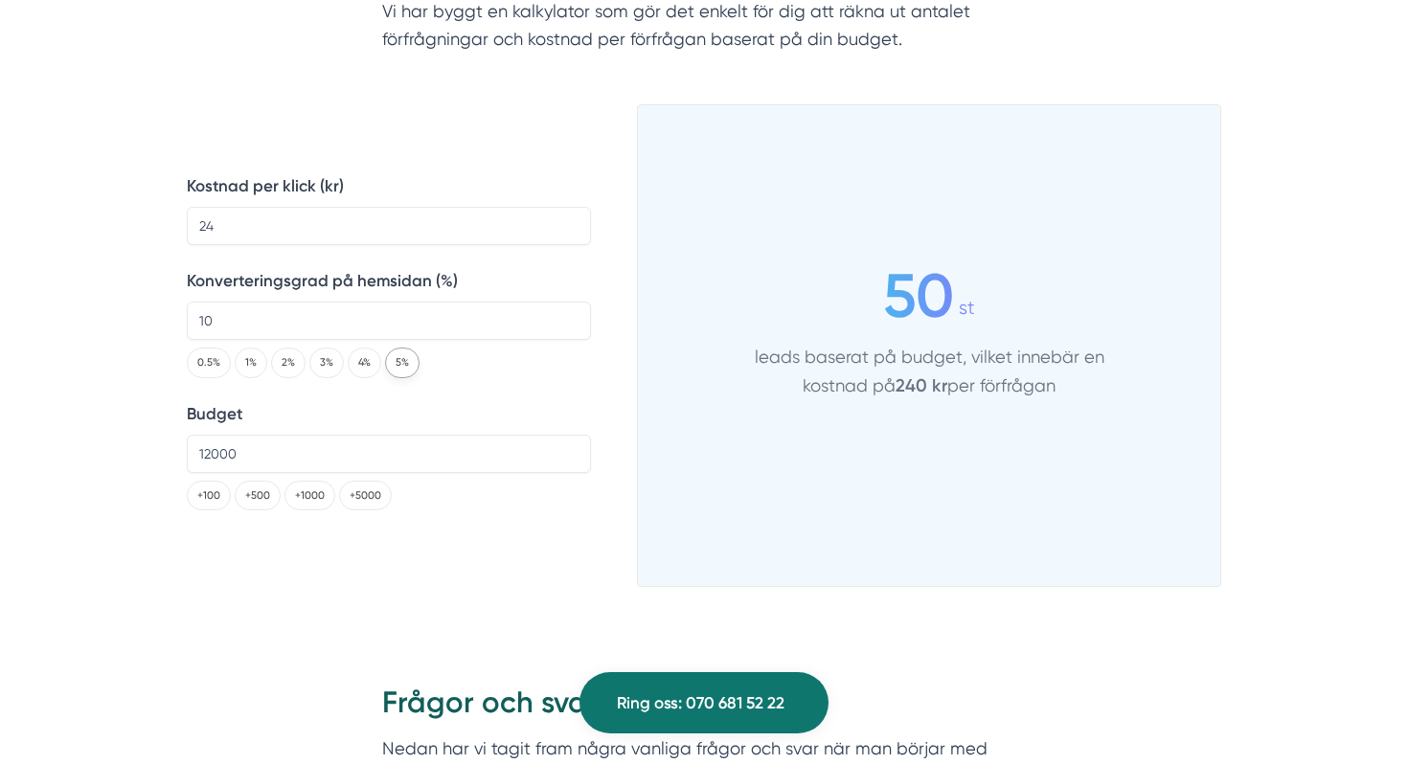
click at [398, 365] on button "5%" at bounding box center [402, 363] width 34 height 30
type input "5"
click at [316, 461] on input "12000" at bounding box center [389, 454] width 404 height 38
click at [211, 456] on input "12000" at bounding box center [389, 454] width 404 height 38
type input "10000"
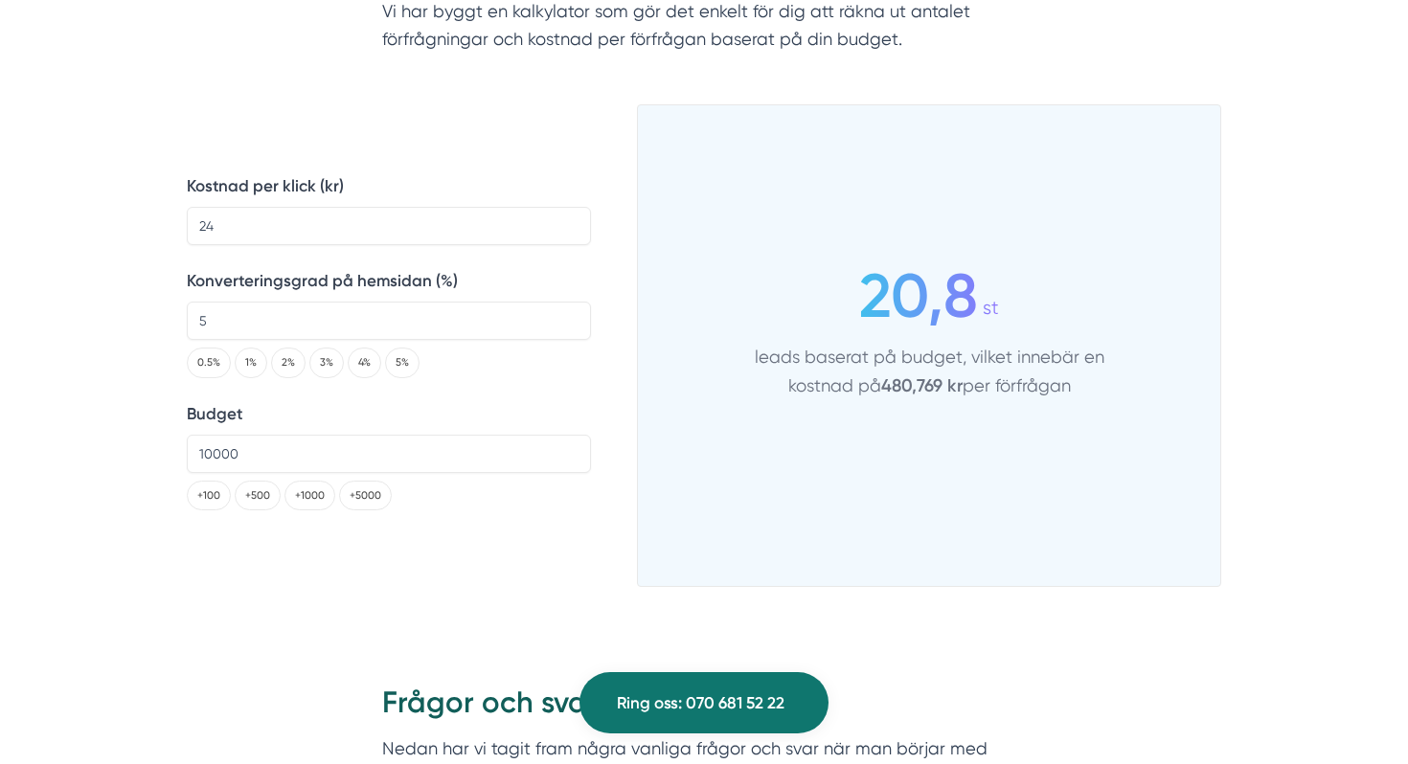
click at [93, 314] on div "Skriven av Victor Blomberg 5 av 5 från 150+ omdömen Google Ads kan hjälpa bygg-…" at bounding box center [704, 537] width 1362 height 4317
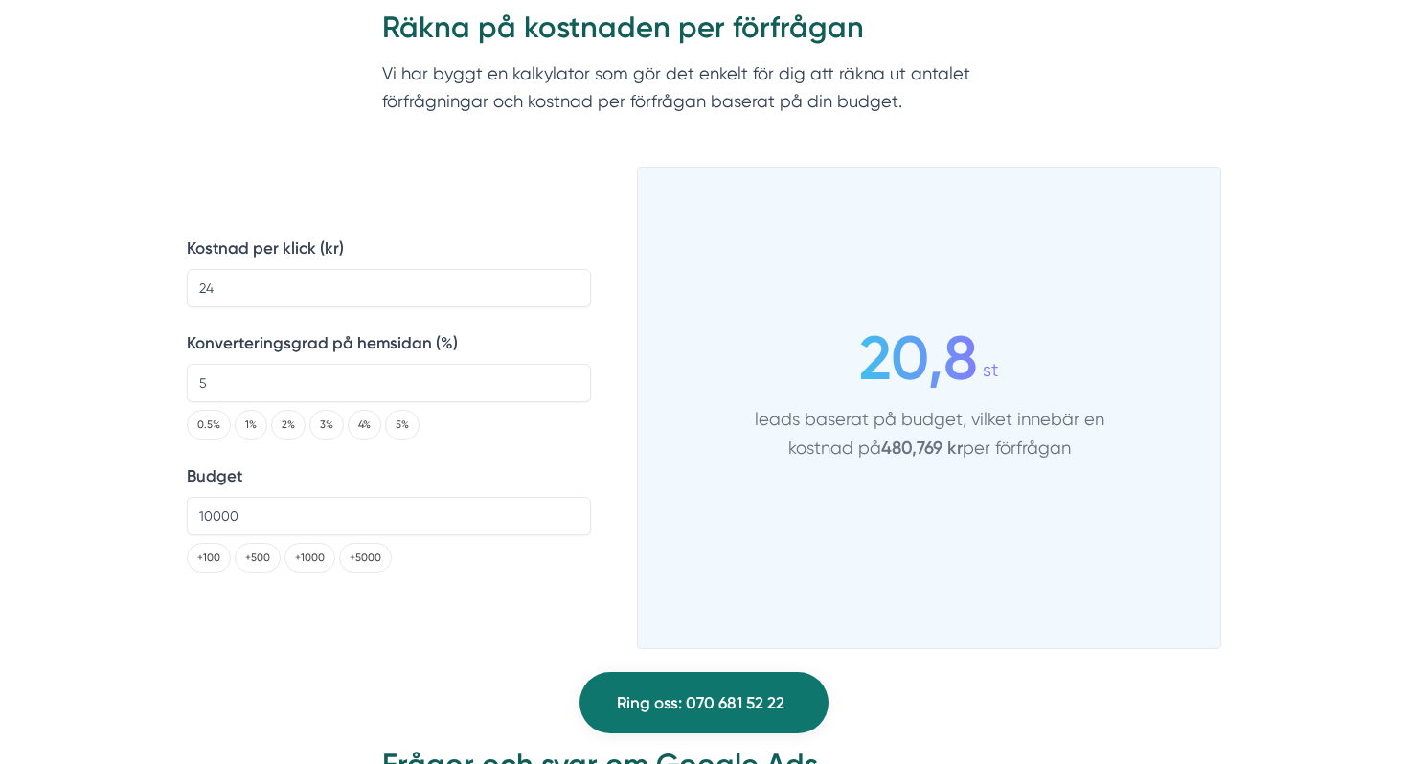
scroll to position [2400, 0]
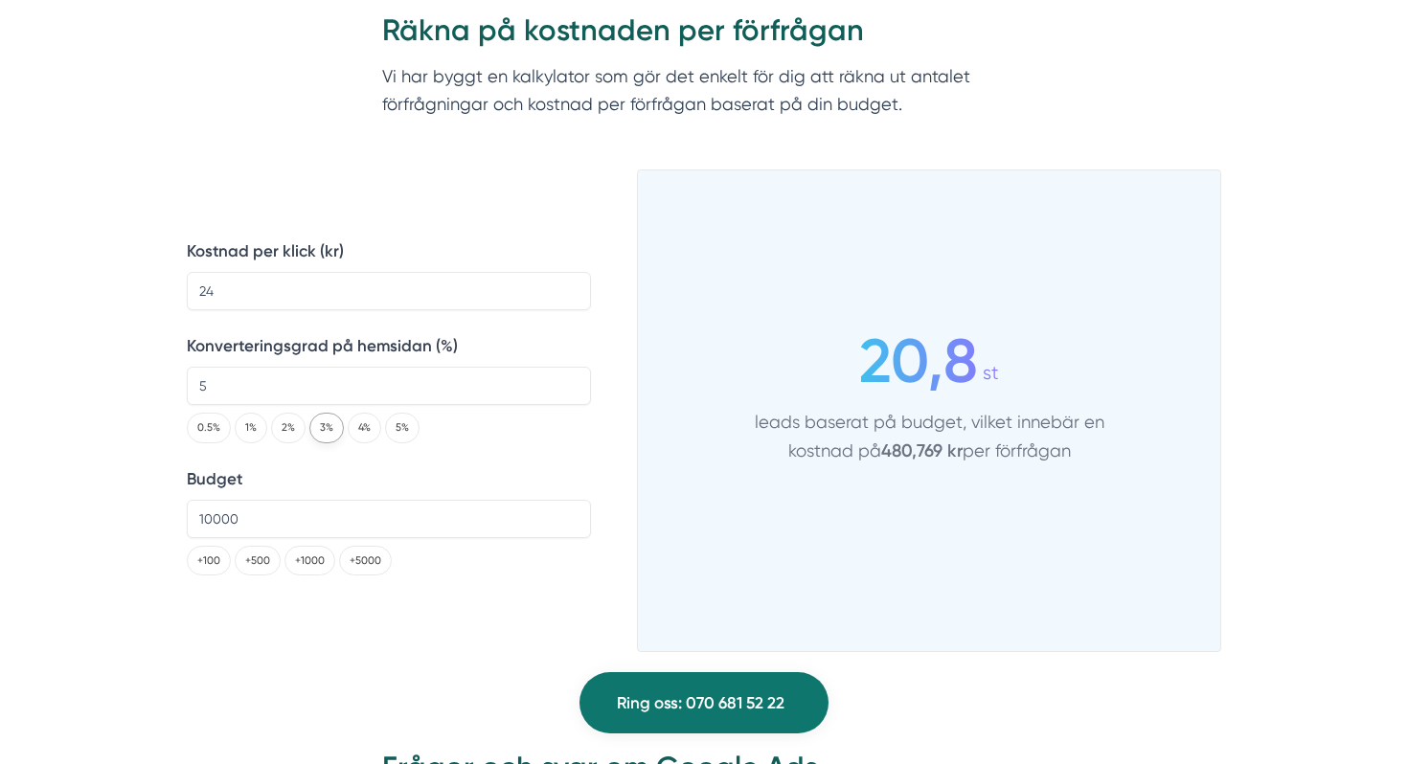
click at [327, 431] on button "3%" at bounding box center [326, 428] width 34 height 30
type input "3"
click at [222, 295] on input "24" at bounding box center [389, 291] width 404 height 38
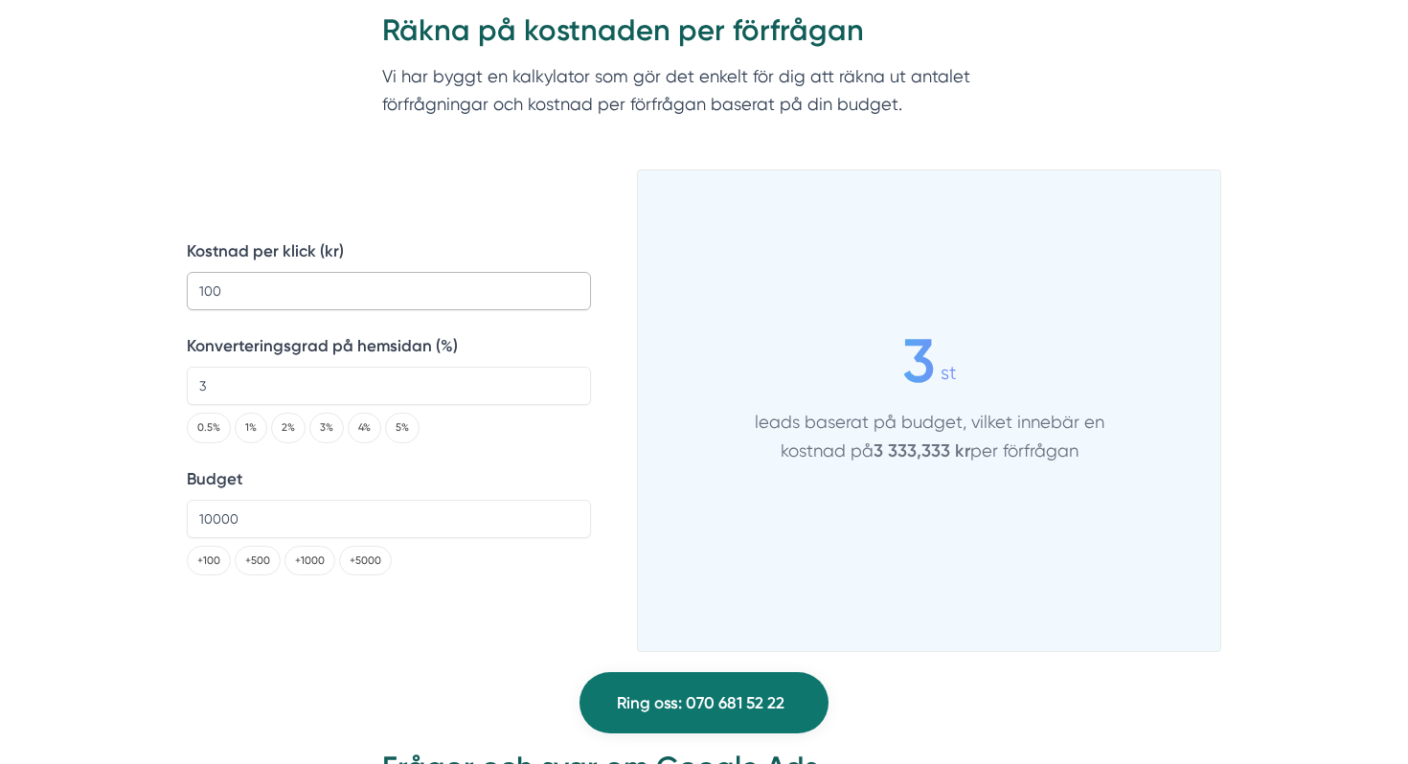
type input "100"
click at [382, 199] on div "Kostnad per klick (kr) 100 Konverteringsgrad på hemsidan (%) 3 0.5% 1% 2% 3% 4%…" at bounding box center [389, 422] width 404 height 460
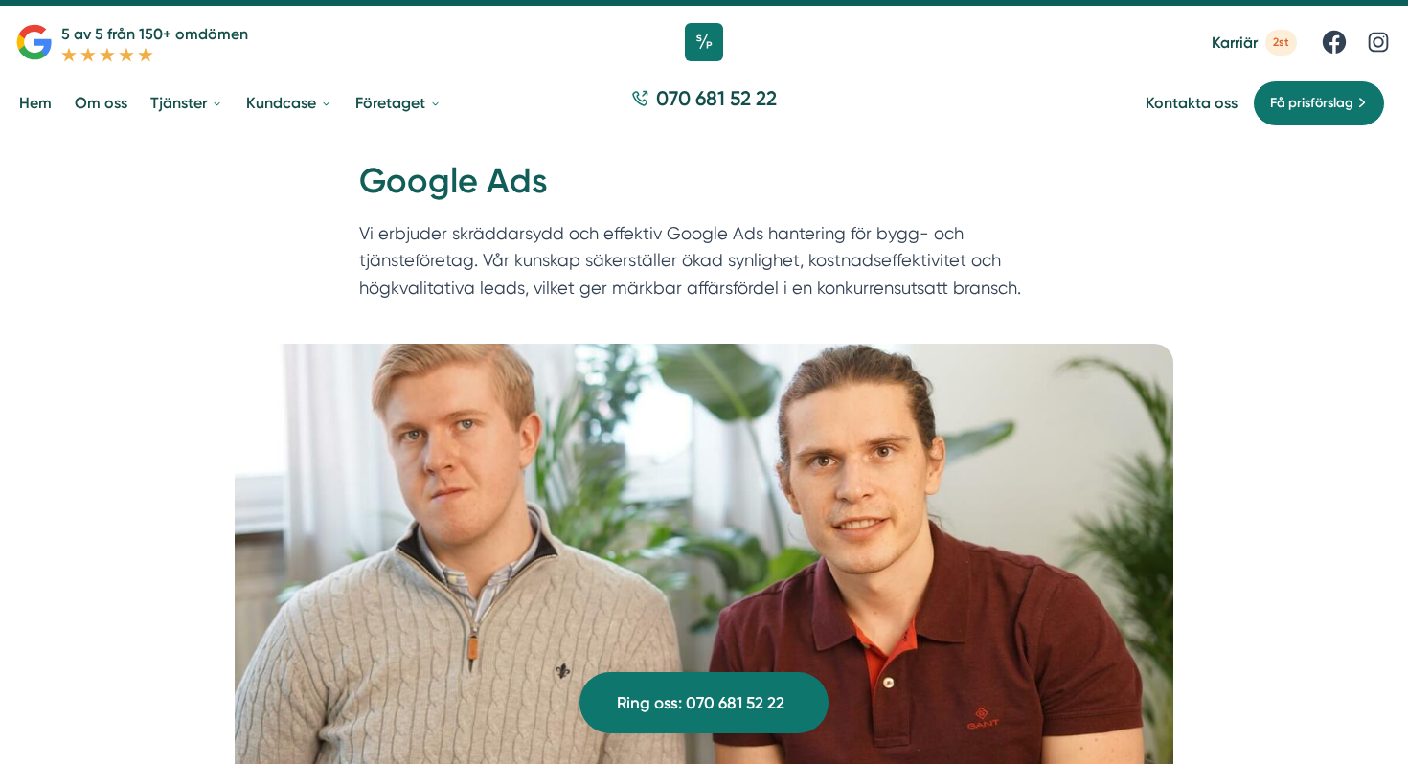
scroll to position [0, 0]
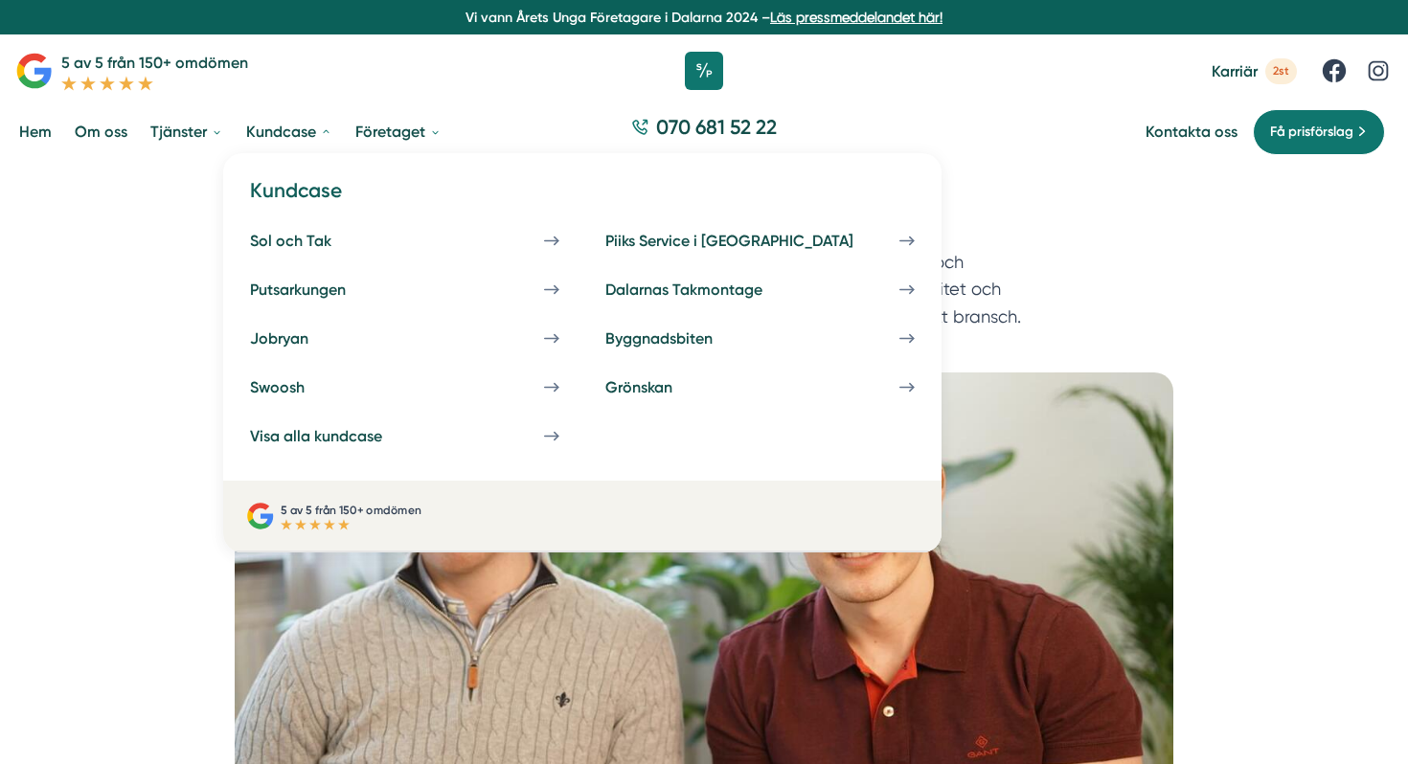
click at [265, 137] on link "Kundcase" at bounding box center [289, 131] width 94 height 49
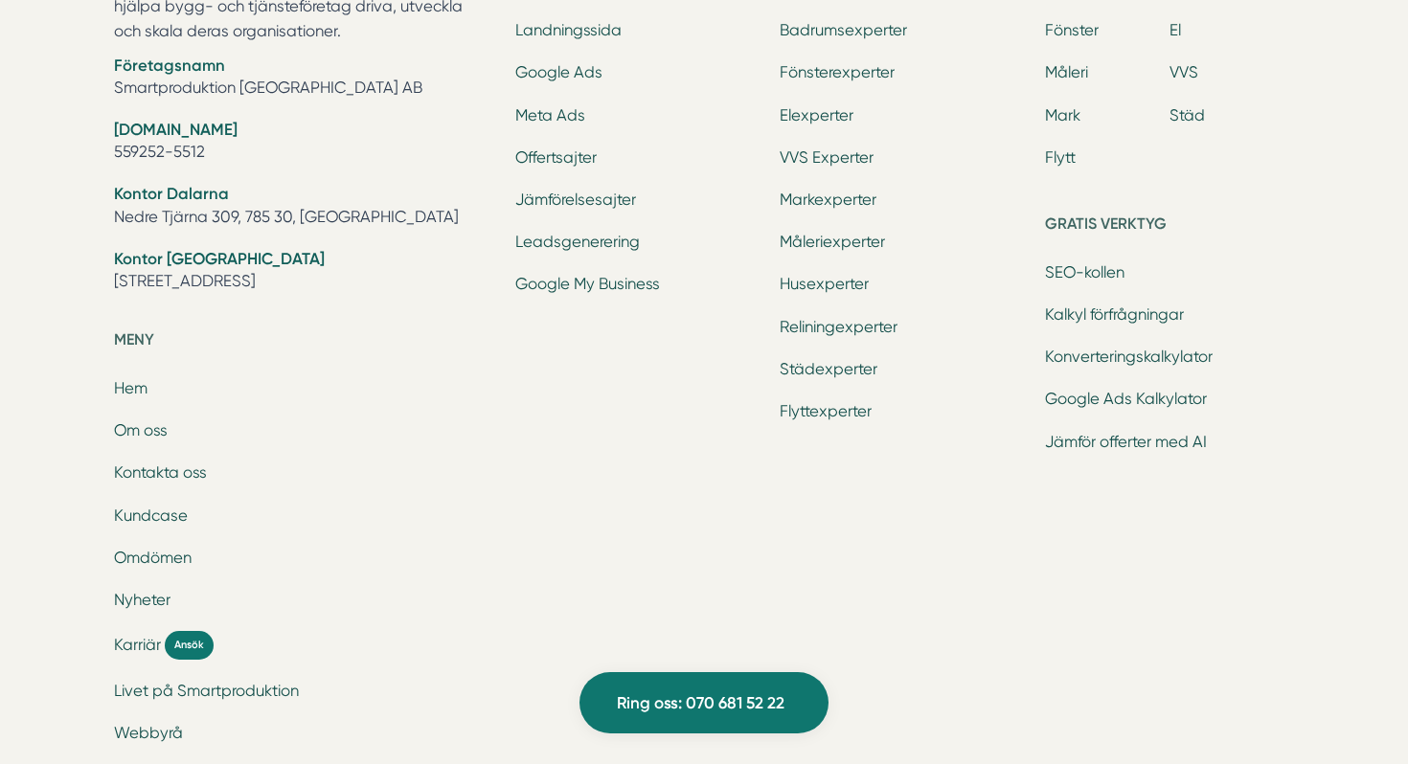
scroll to position [7463, 0]
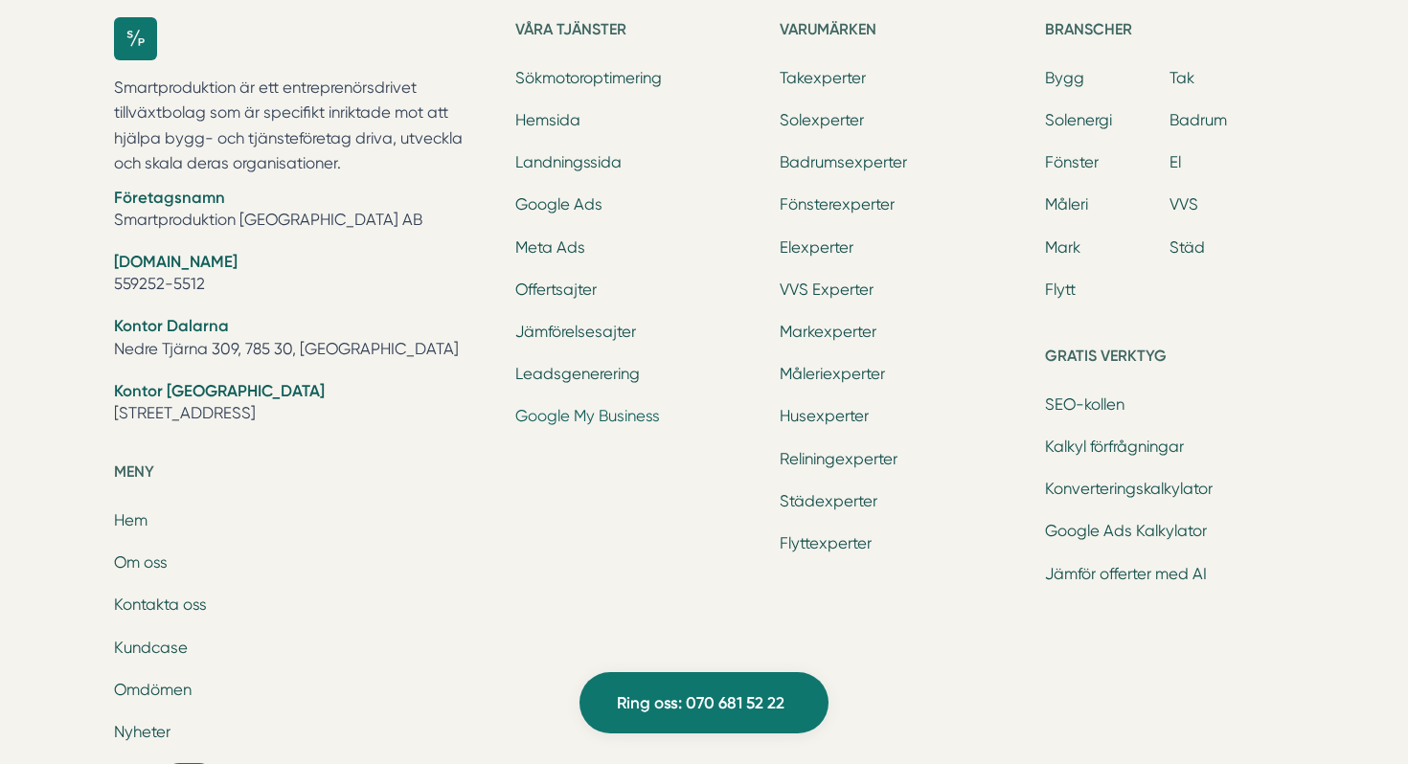
click at [630, 407] on link "Google My Business" at bounding box center [587, 416] width 145 height 18
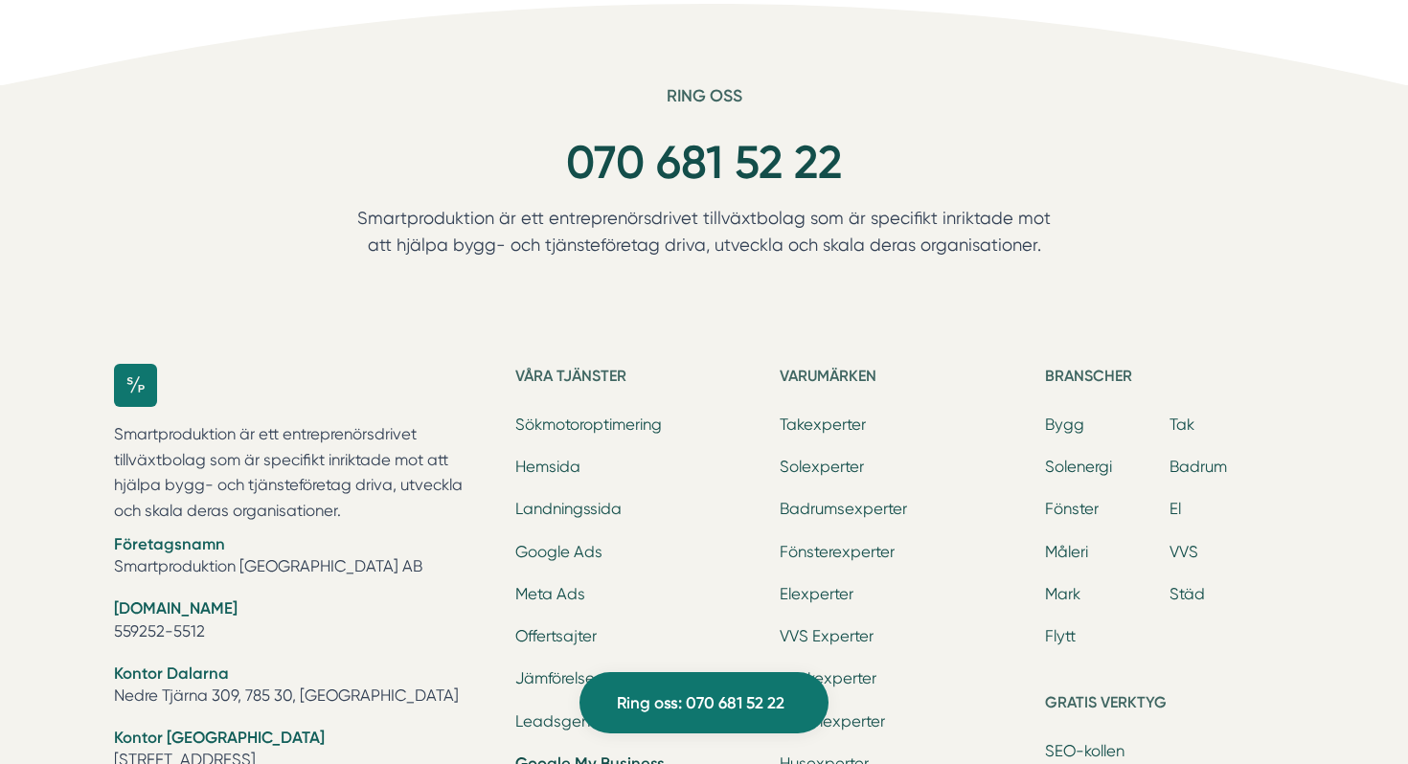
scroll to position [3466, 0]
